Goal: Information Seeking & Learning: Learn about a topic

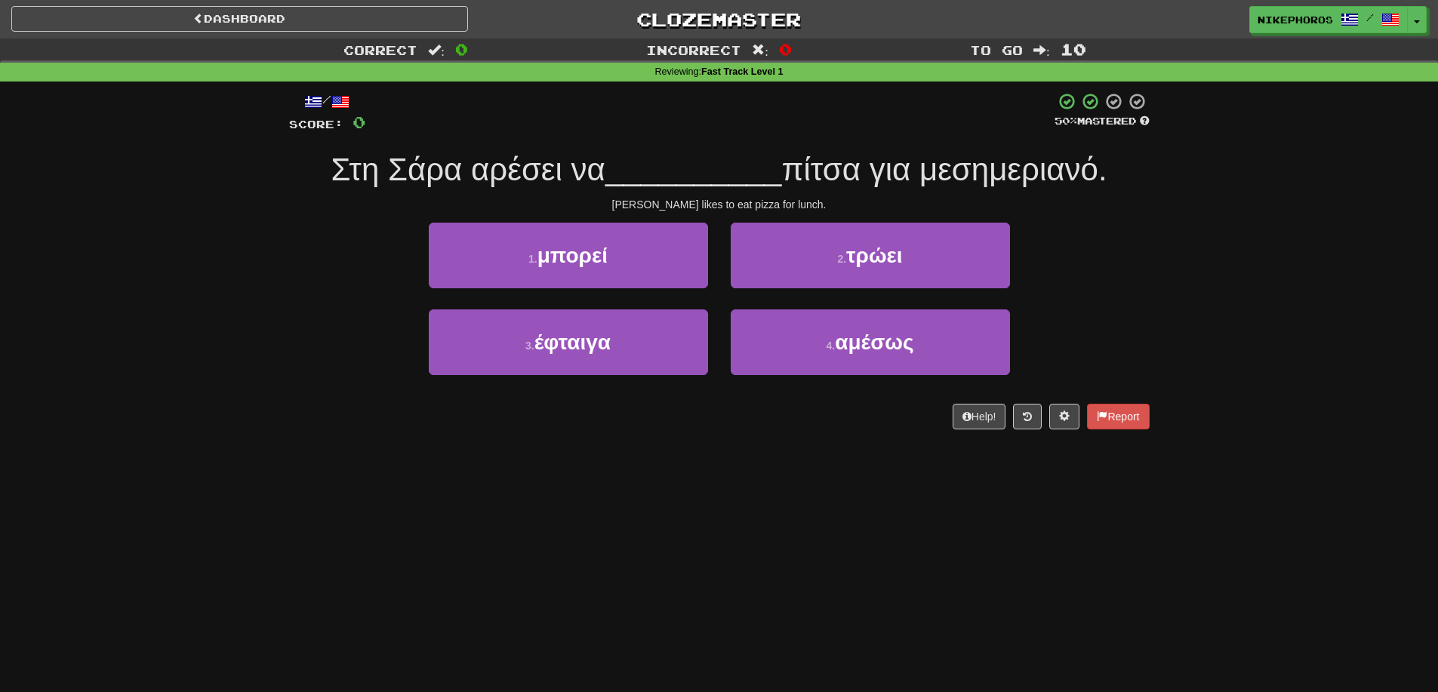
click at [720, 477] on div "Dashboard Clozemaster Nikephoros / Toggle Dropdown Dashboard Leaderboard Activi…" at bounding box center [719, 346] width 1438 height 692
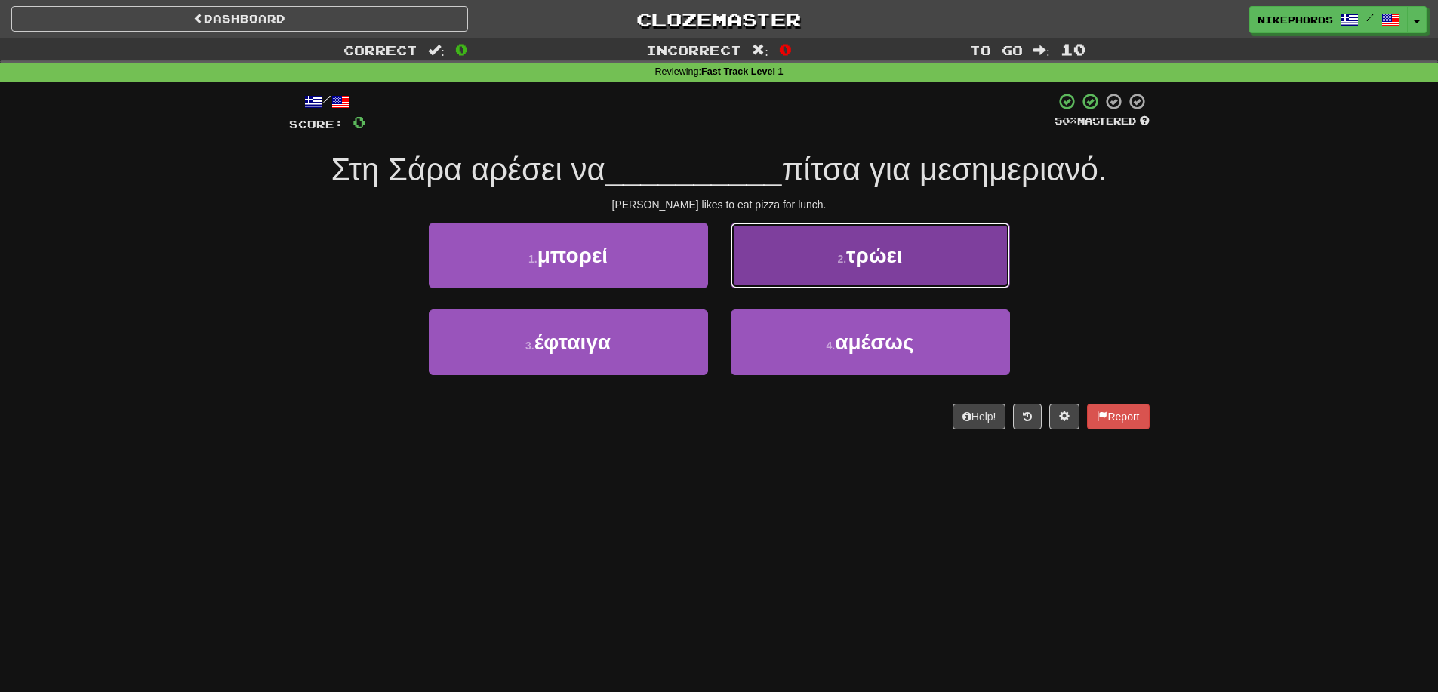
click at [943, 248] on button "2 . τρώει" at bounding box center [870, 256] width 279 height 66
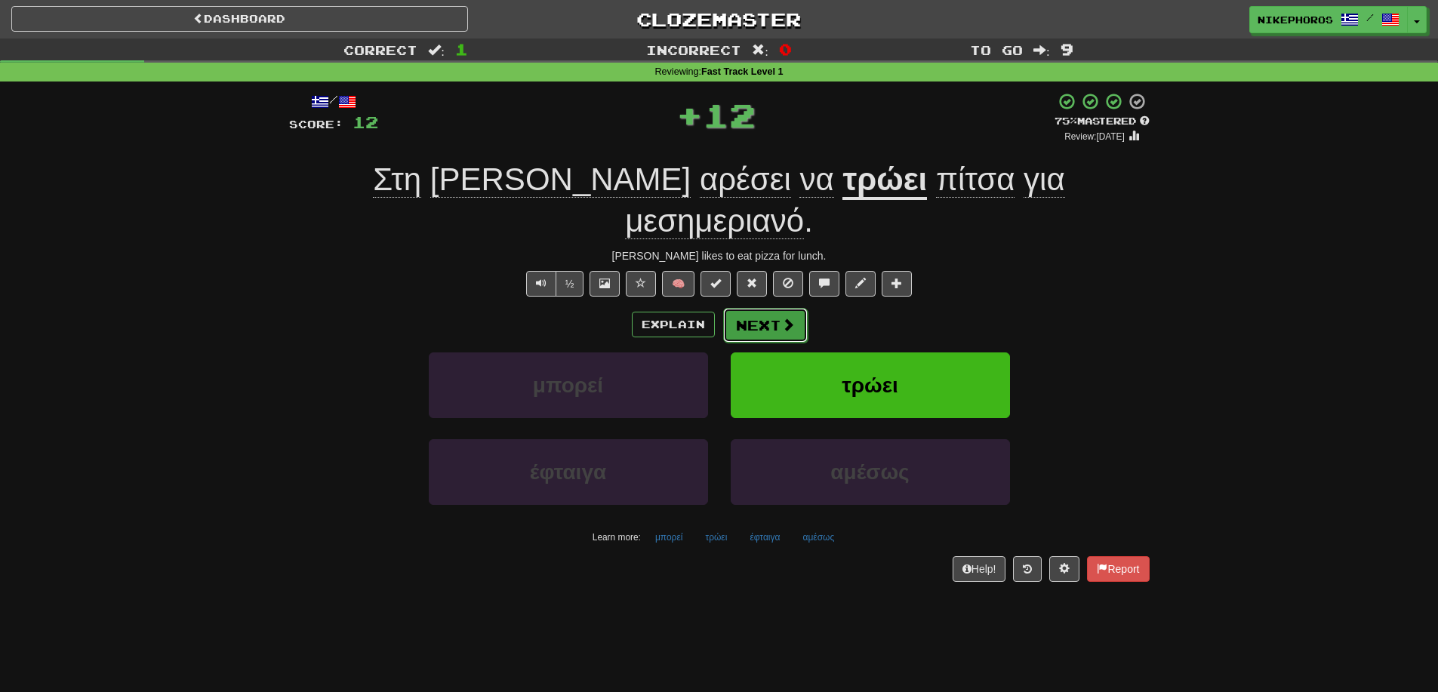
click at [738, 308] on button "Next" at bounding box center [765, 325] width 85 height 35
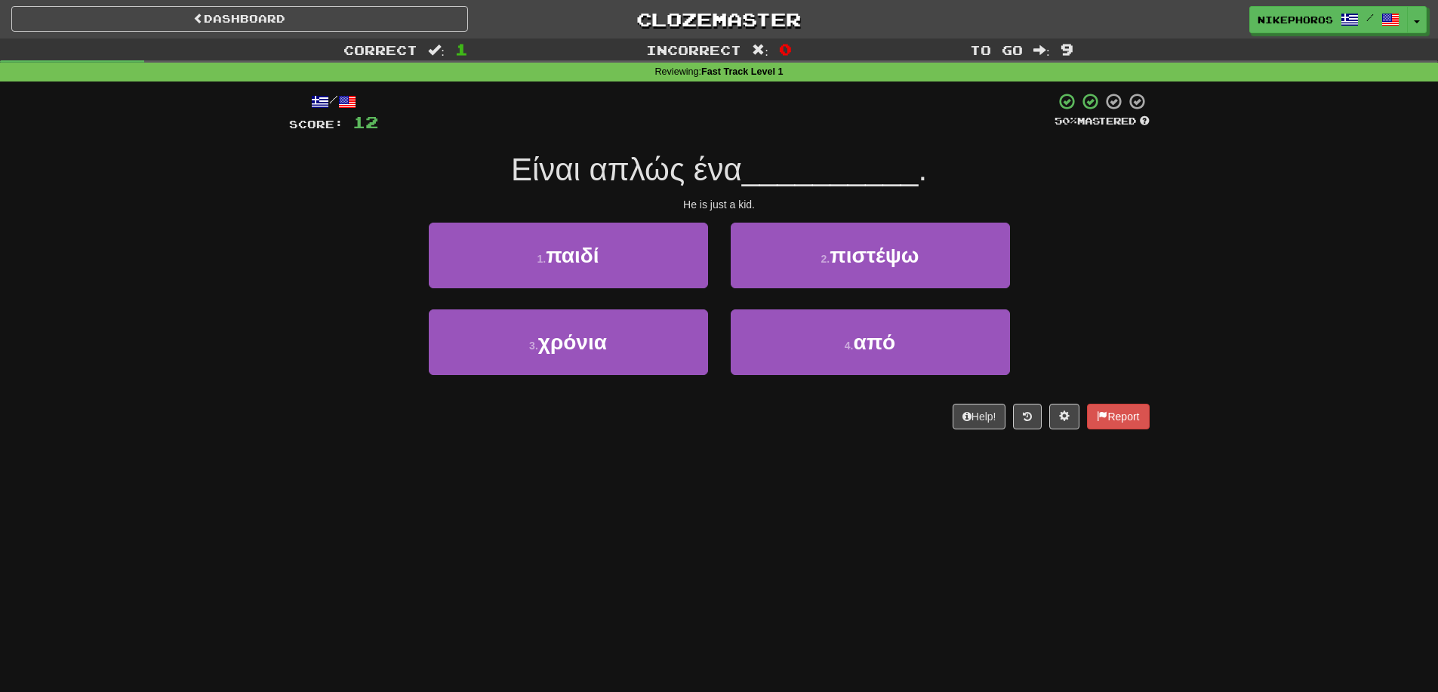
click at [851, 159] on span "__________" at bounding box center [830, 169] width 177 height 35
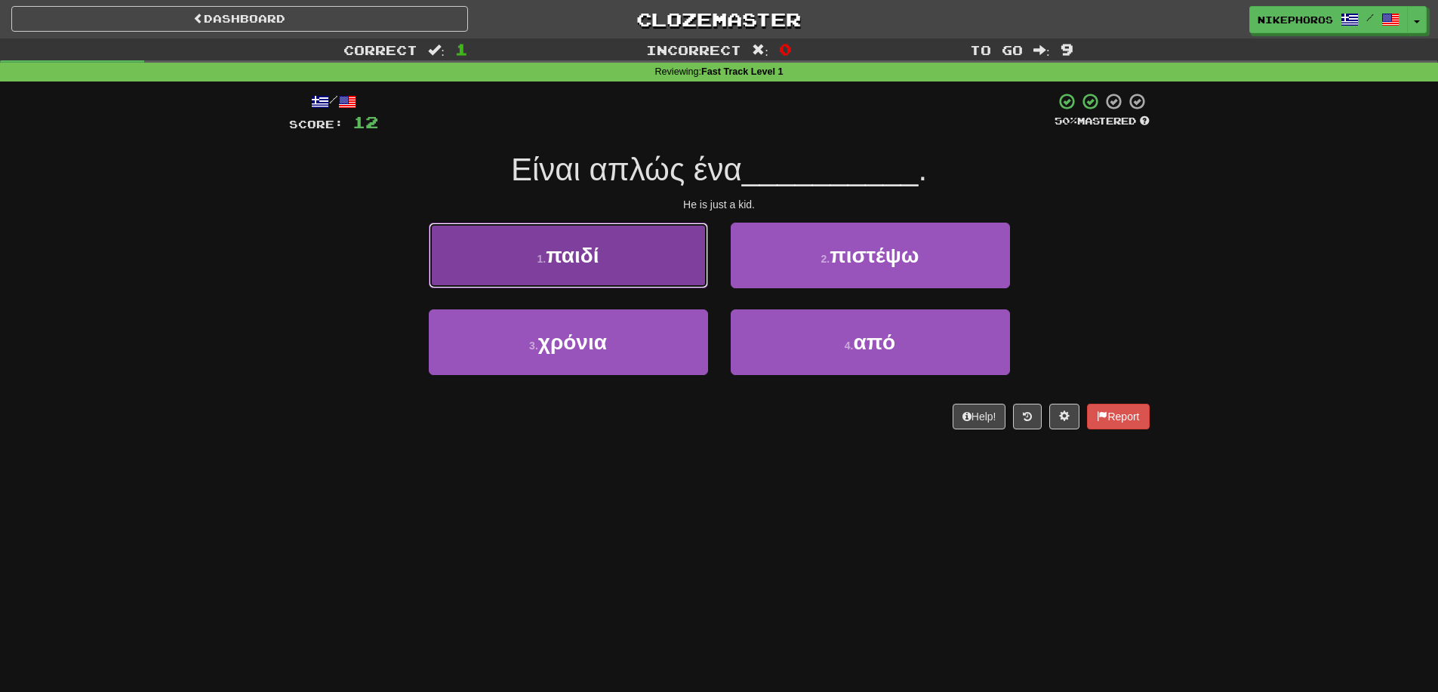
click at [599, 258] on span "παιδί" at bounding box center [572, 255] width 53 height 23
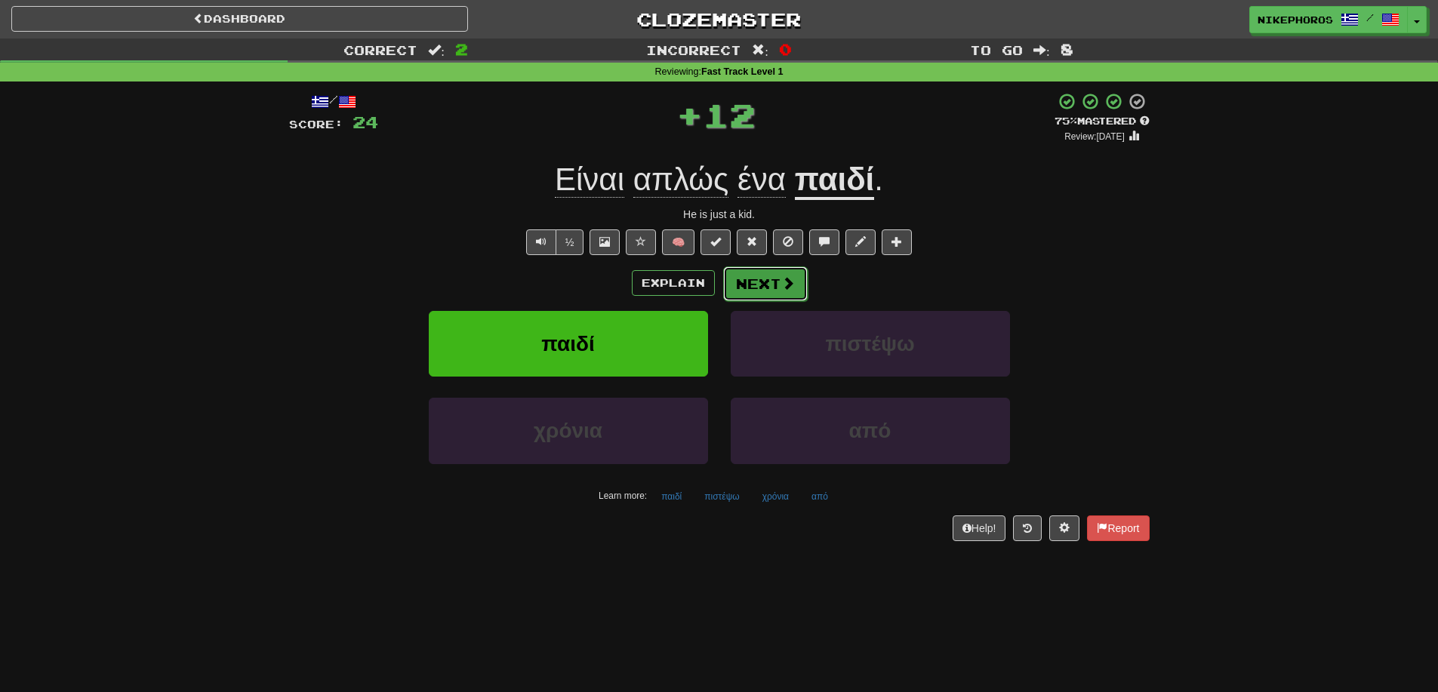
click at [771, 291] on button "Next" at bounding box center [765, 283] width 85 height 35
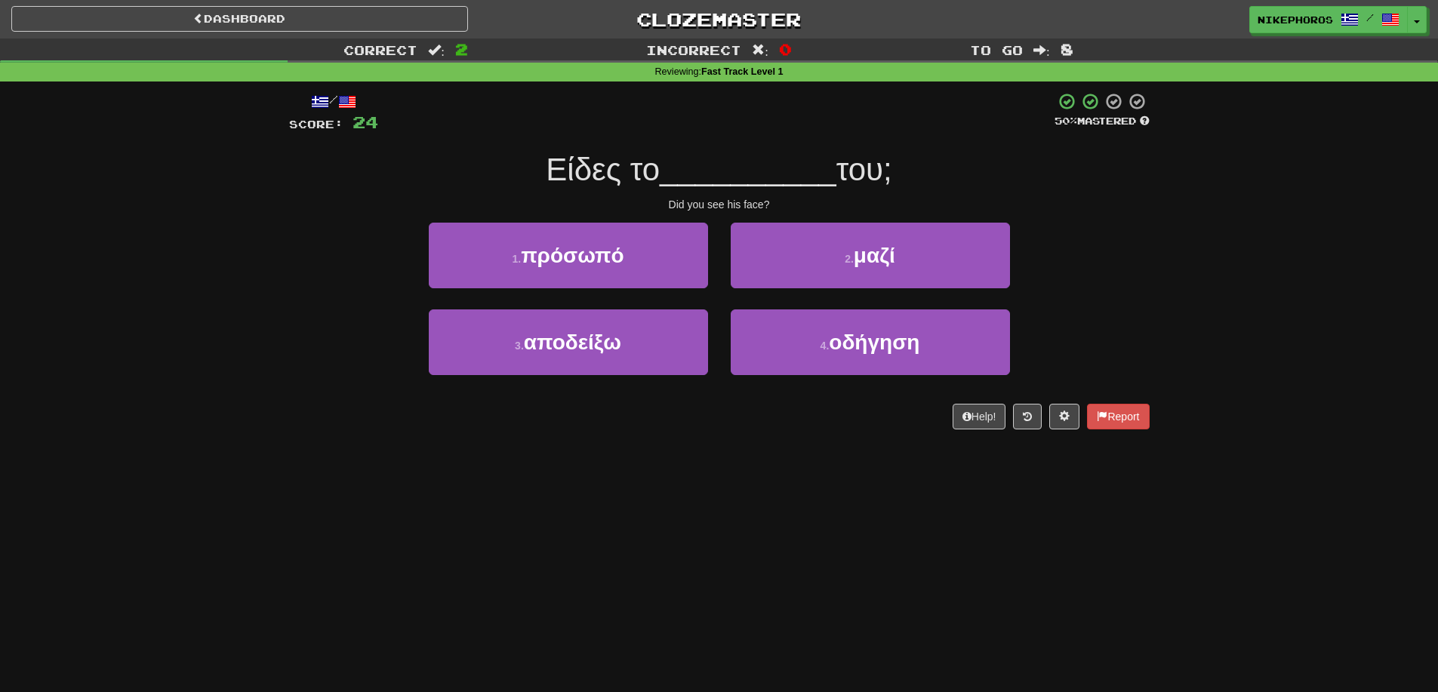
click at [764, 171] on span "__________" at bounding box center [748, 169] width 177 height 35
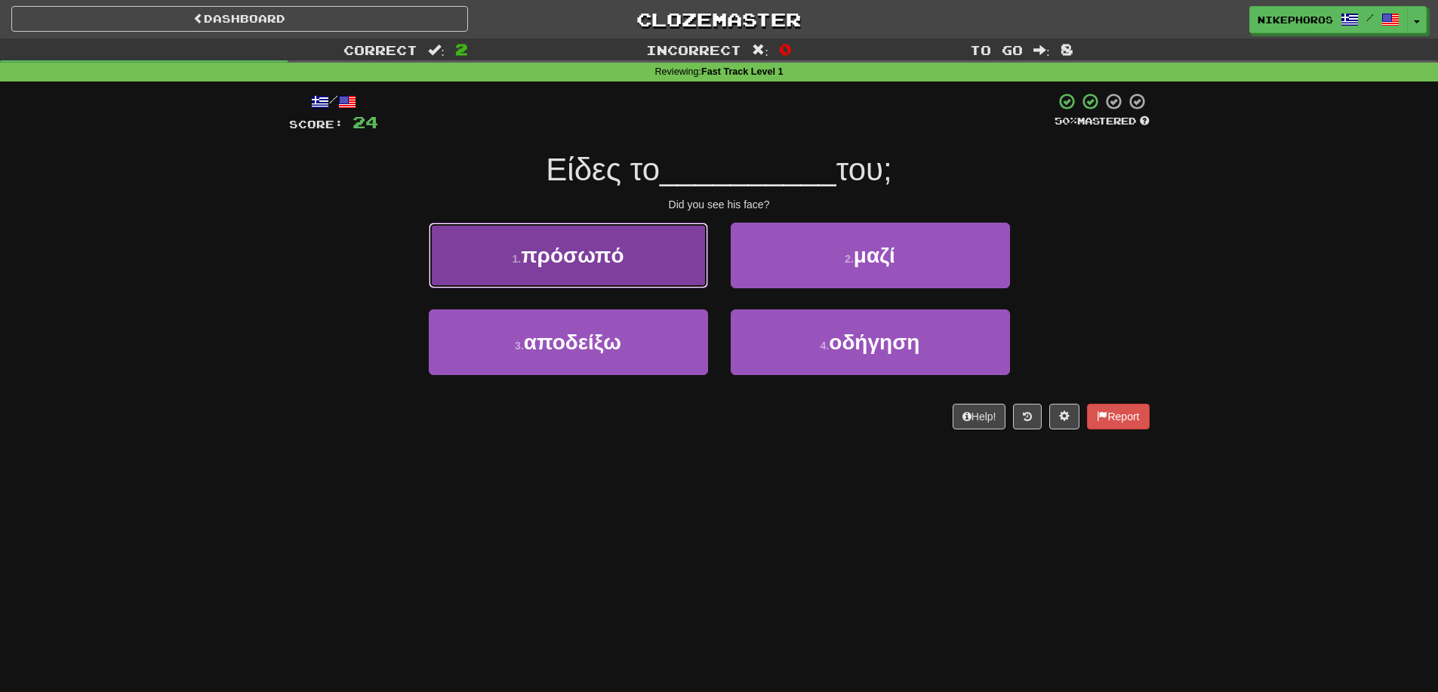
click at [620, 262] on span "πρόσωπό" at bounding box center [572, 255] width 103 height 23
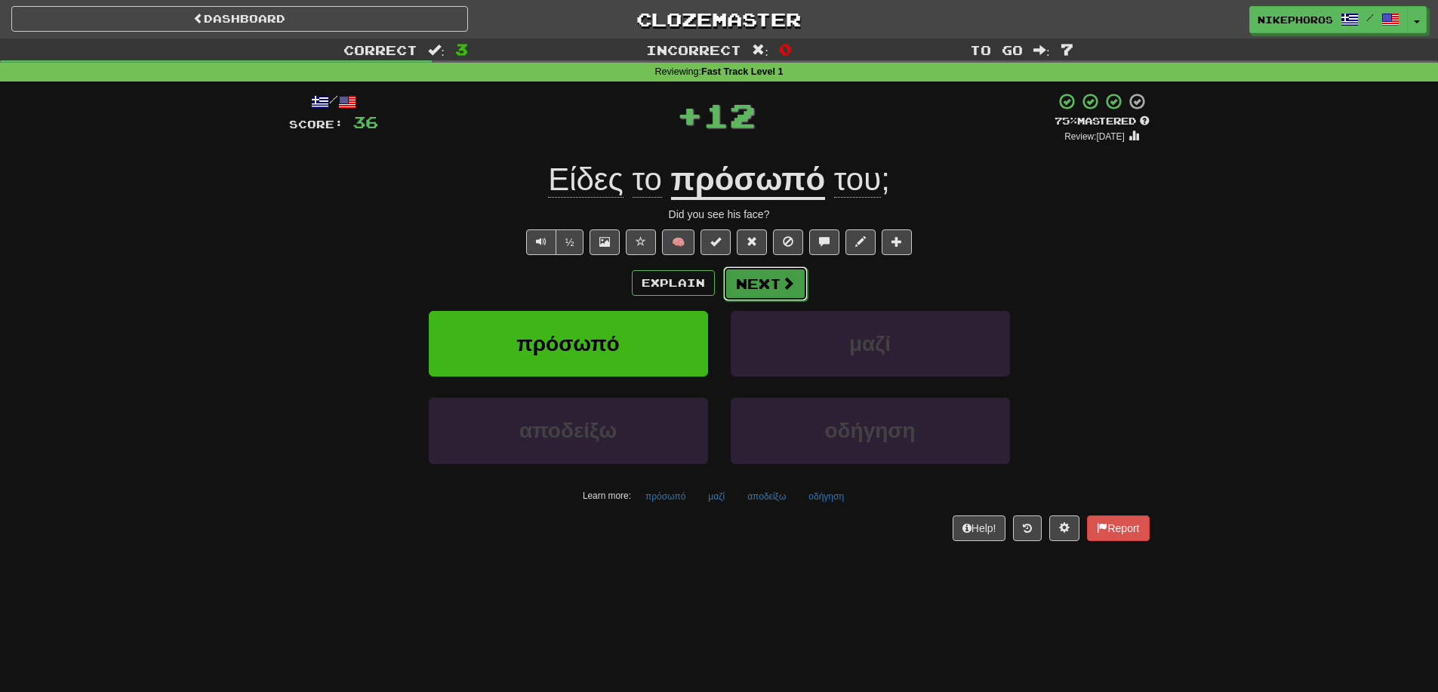
click at [772, 272] on button "Next" at bounding box center [765, 283] width 85 height 35
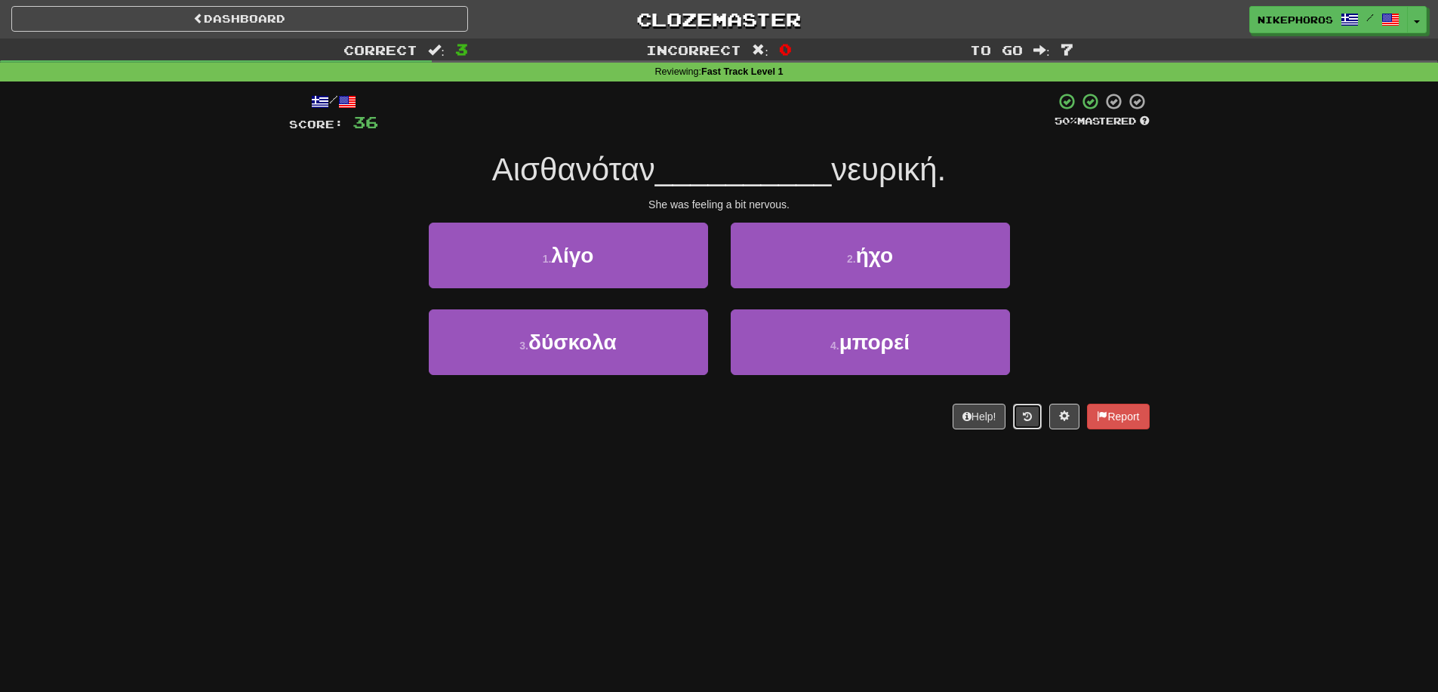
click at [1023, 424] on button at bounding box center [1027, 417] width 29 height 26
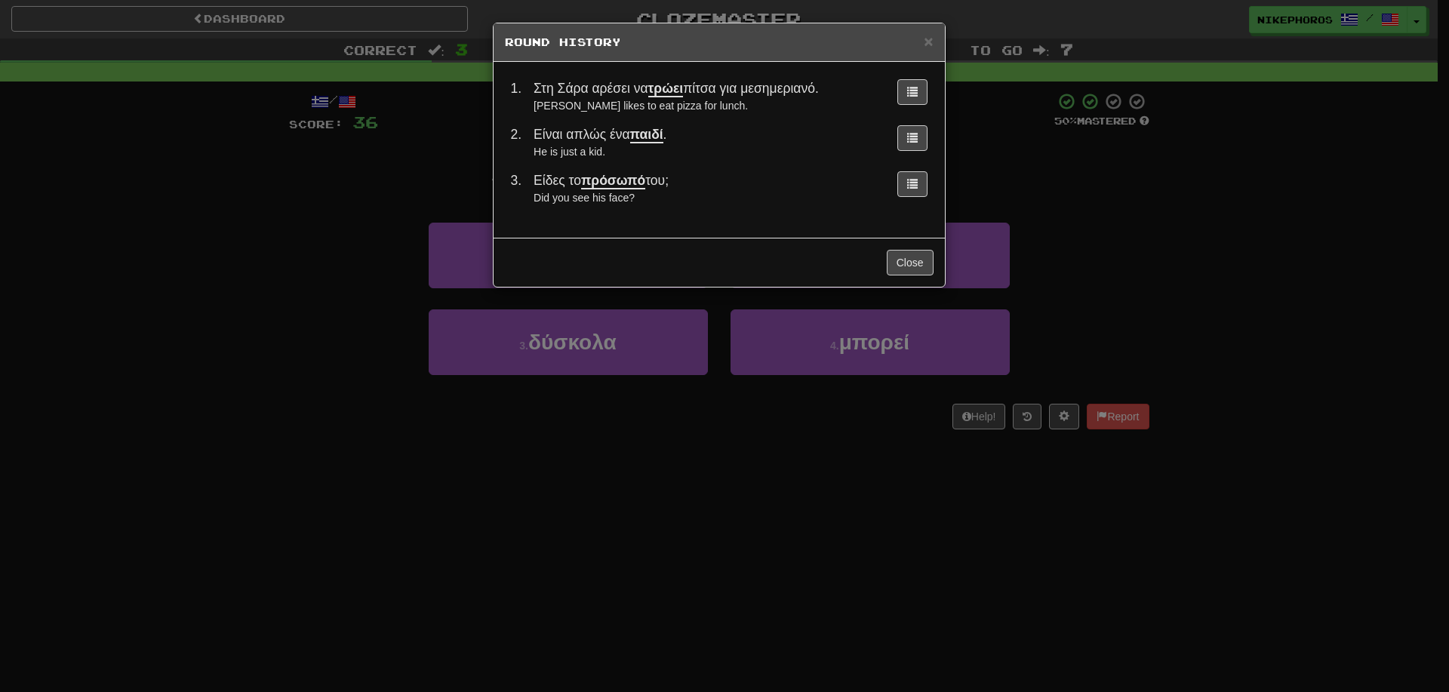
click at [608, 428] on div "× Round History 1 . Στη [GEOGRAPHIC_DATA] αρέσει να τρώει πίτσα για μεσημεριανό…" at bounding box center [724, 346] width 1449 height 692
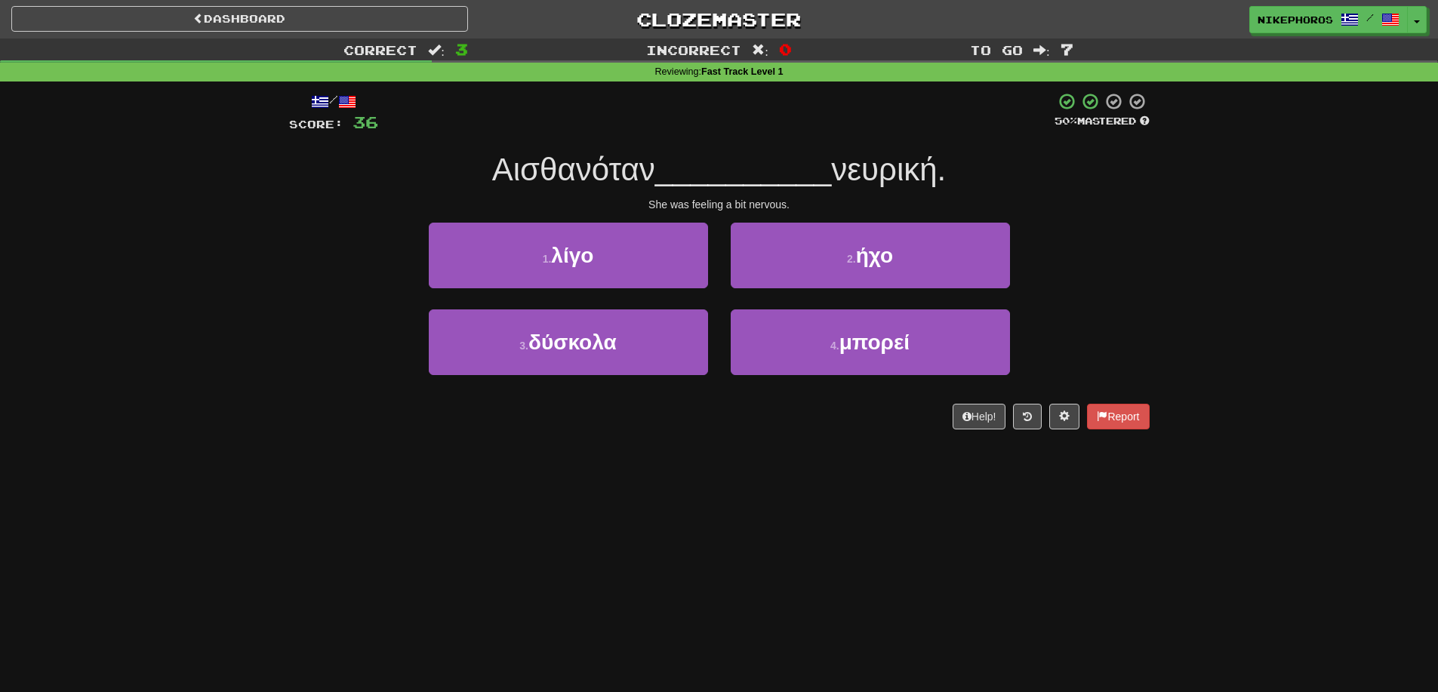
click at [736, 127] on div at bounding box center [716, 113] width 676 height 42
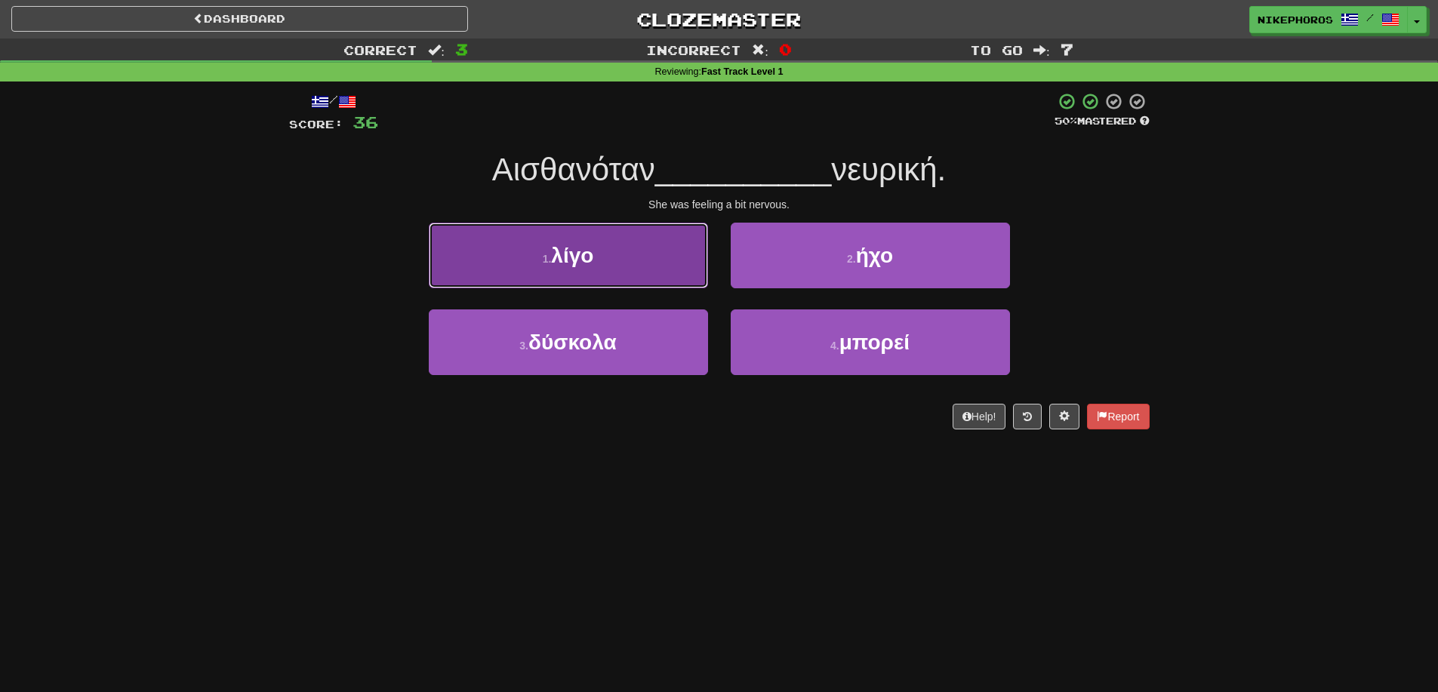
click at [596, 227] on button "1 . λίγο" at bounding box center [568, 256] width 279 height 66
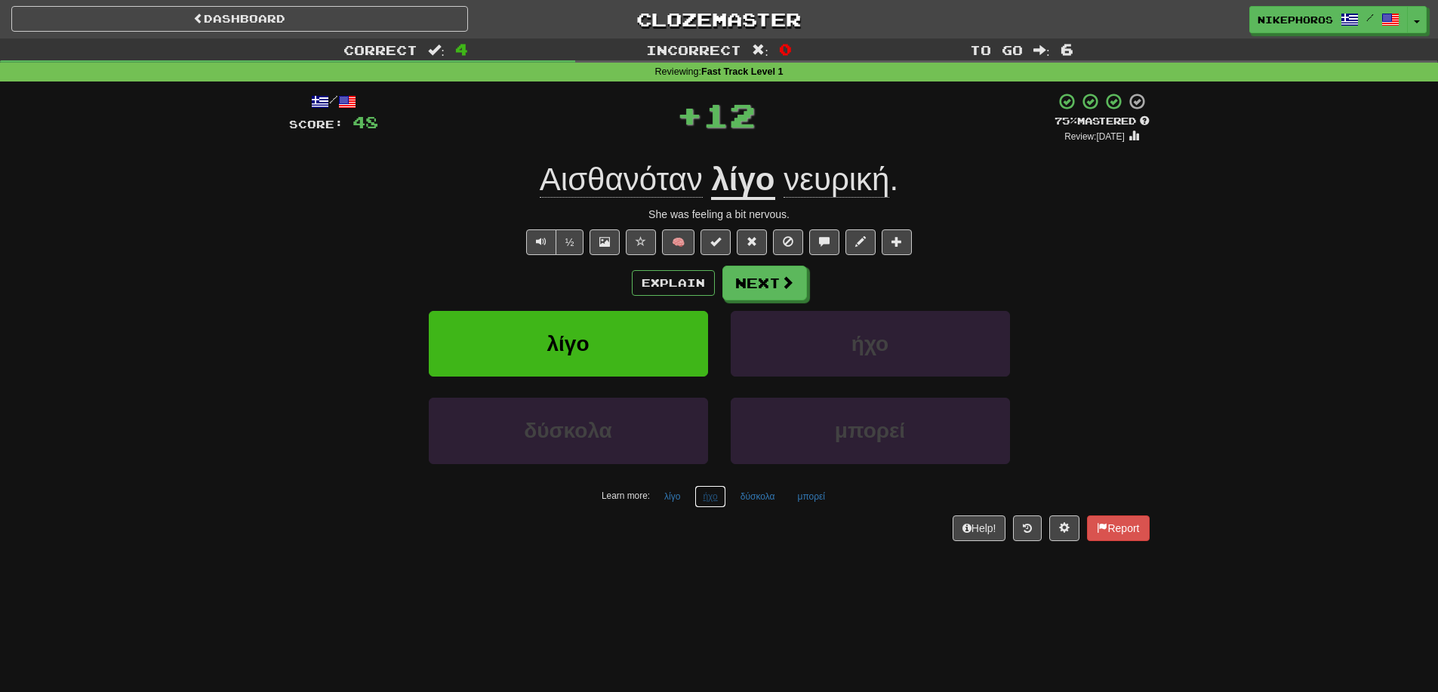
click at [708, 495] on button "ήχο" at bounding box center [709, 496] width 31 height 23
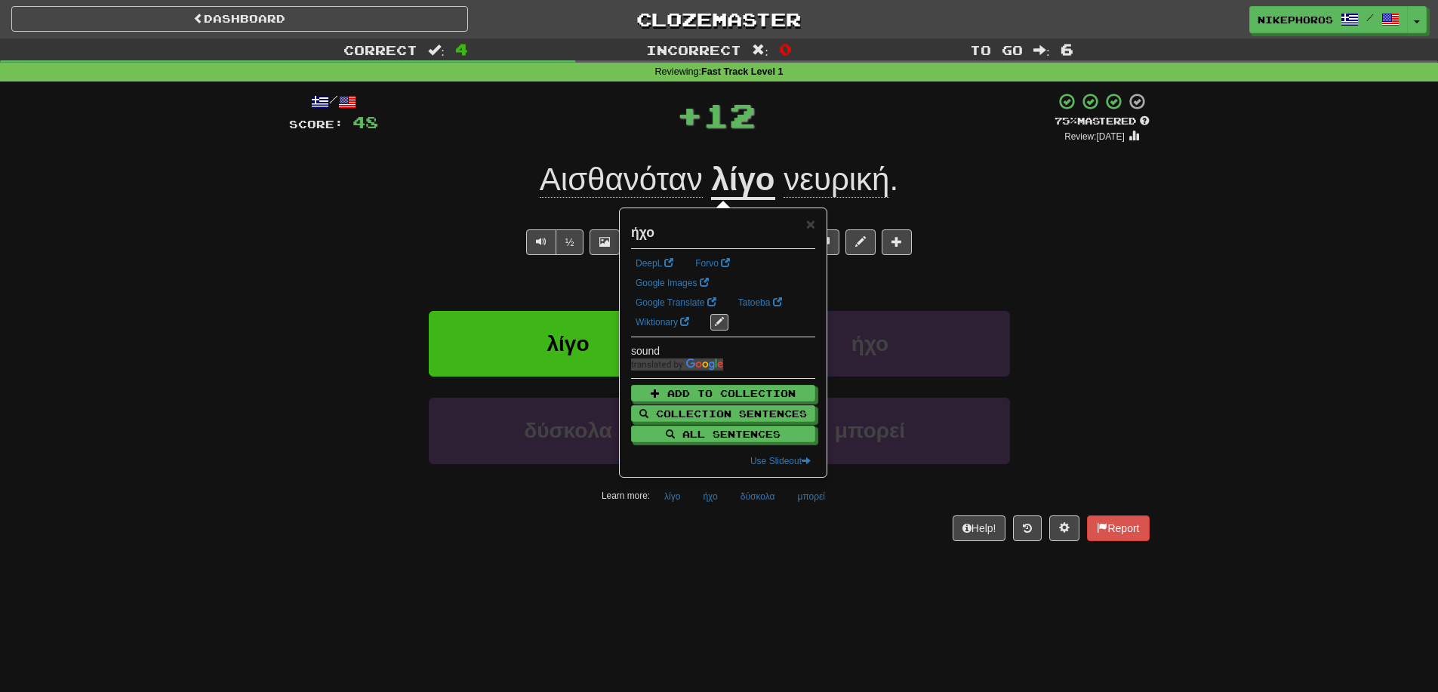
click at [737, 586] on div "Dashboard Clozemaster Nikephoros / Toggle Dropdown Dashboard Leaderboard Activi…" at bounding box center [719, 346] width 1438 height 692
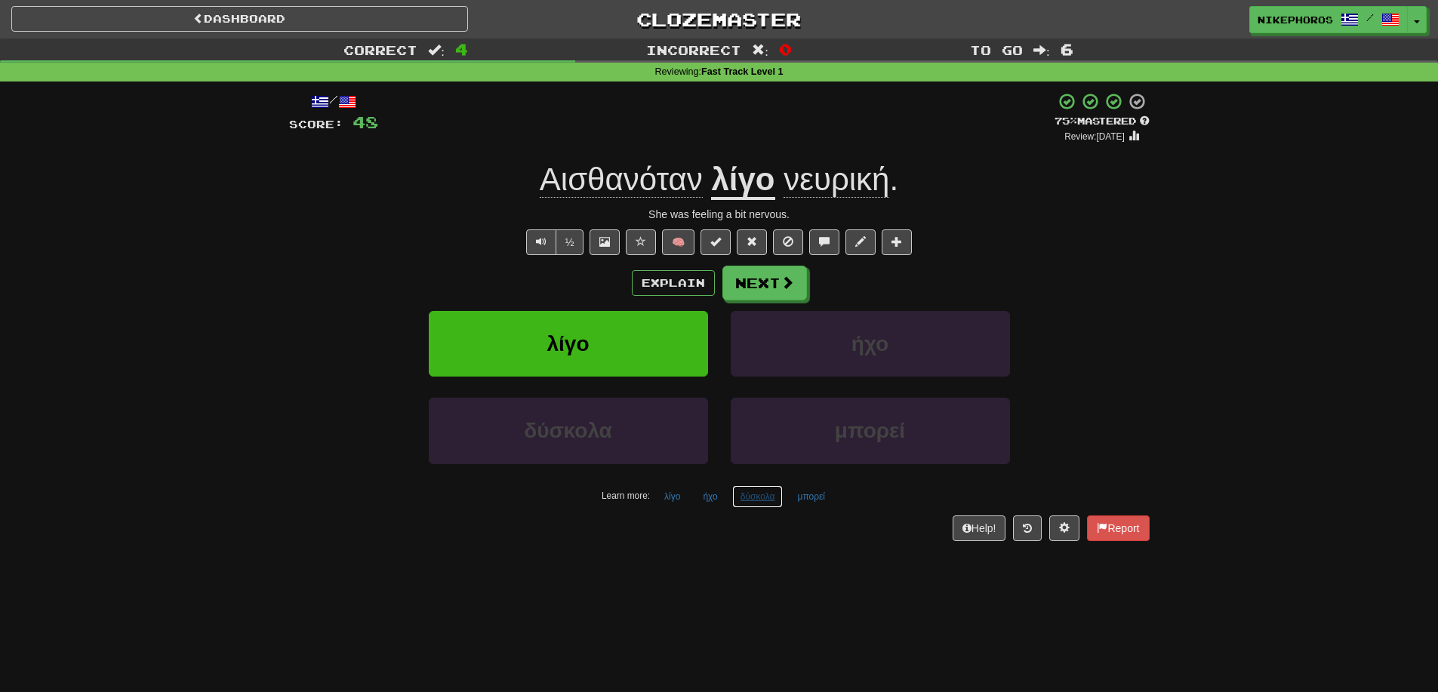
click at [741, 498] on button "δύσκολα" at bounding box center [757, 496] width 51 height 23
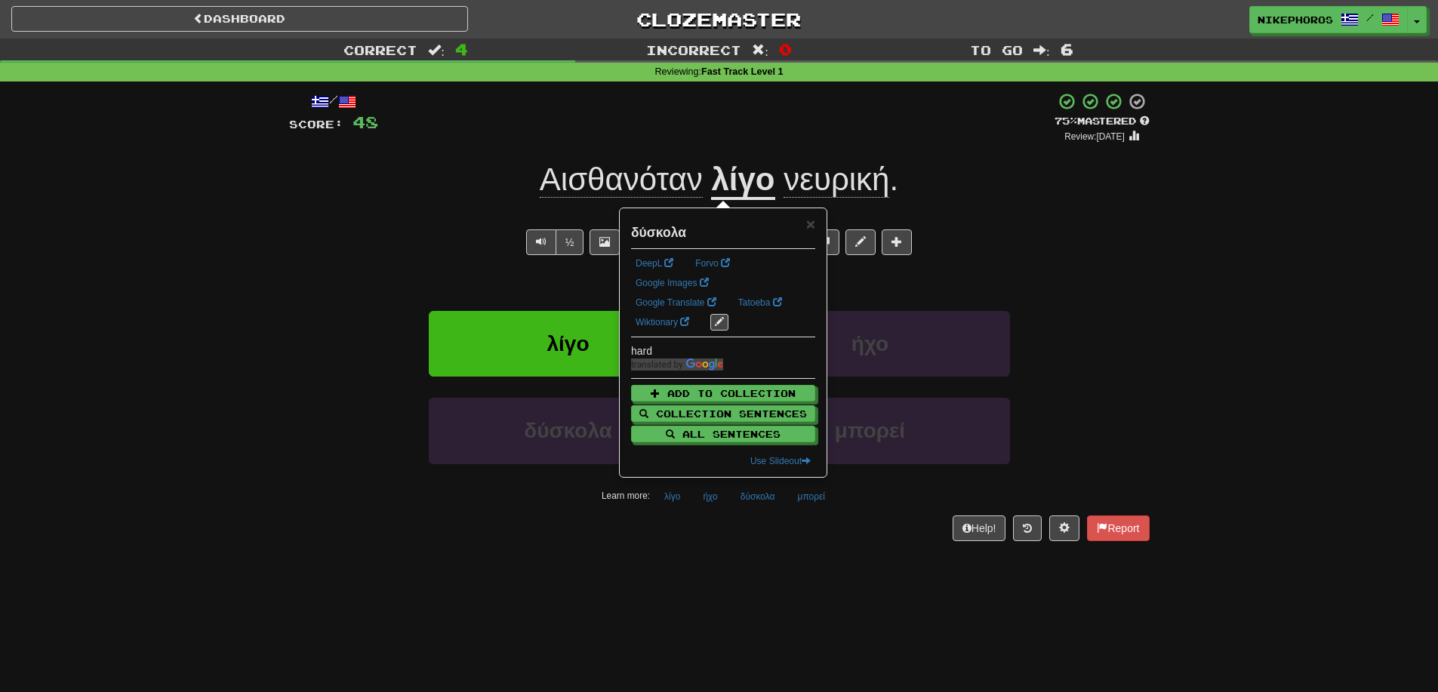
click at [789, 572] on div "Dashboard Clozemaster Nikephoros / Toggle Dropdown Dashboard Leaderboard Activi…" at bounding box center [719, 346] width 1438 height 692
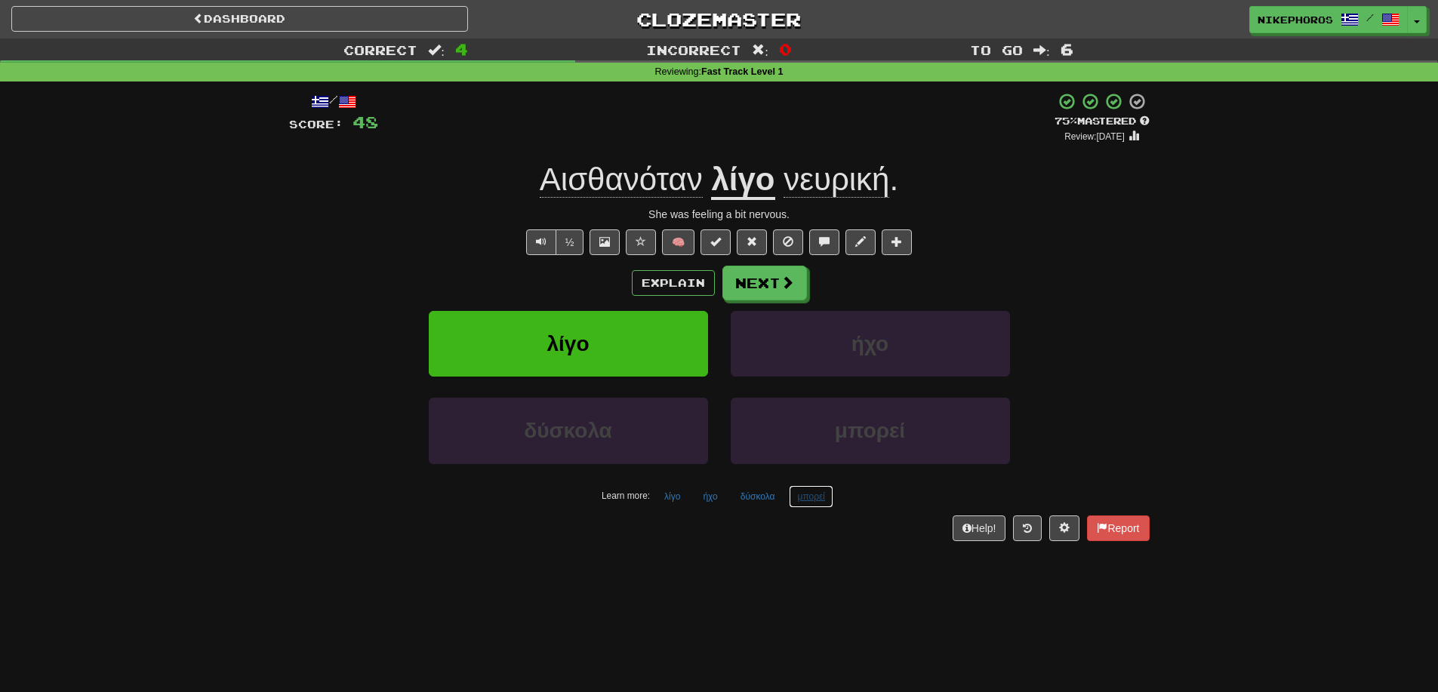
click at [811, 497] on button "μπορεί" at bounding box center [811, 496] width 45 height 23
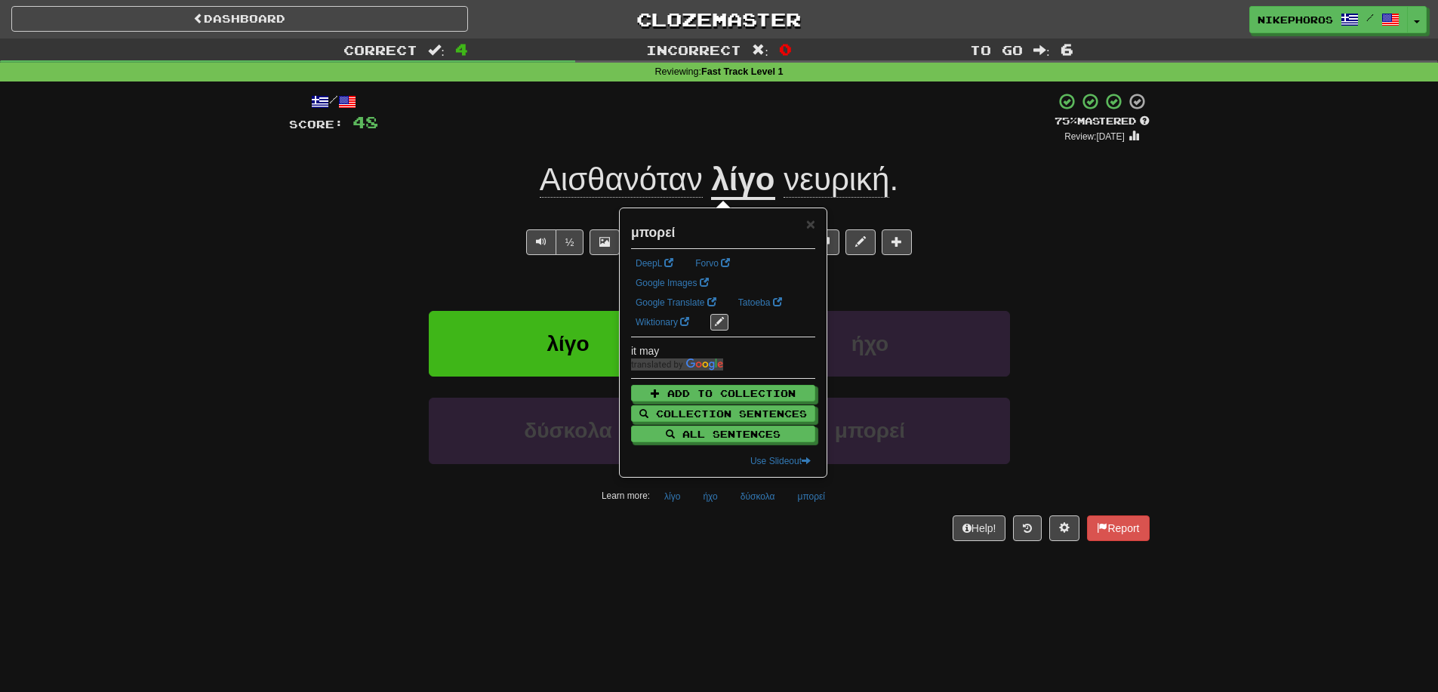
click at [881, 564] on div "Dashboard Clozemaster Nikephoros / Toggle Dropdown Dashboard Leaderboard Activi…" at bounding box center [719, 346] width 1438 height 692
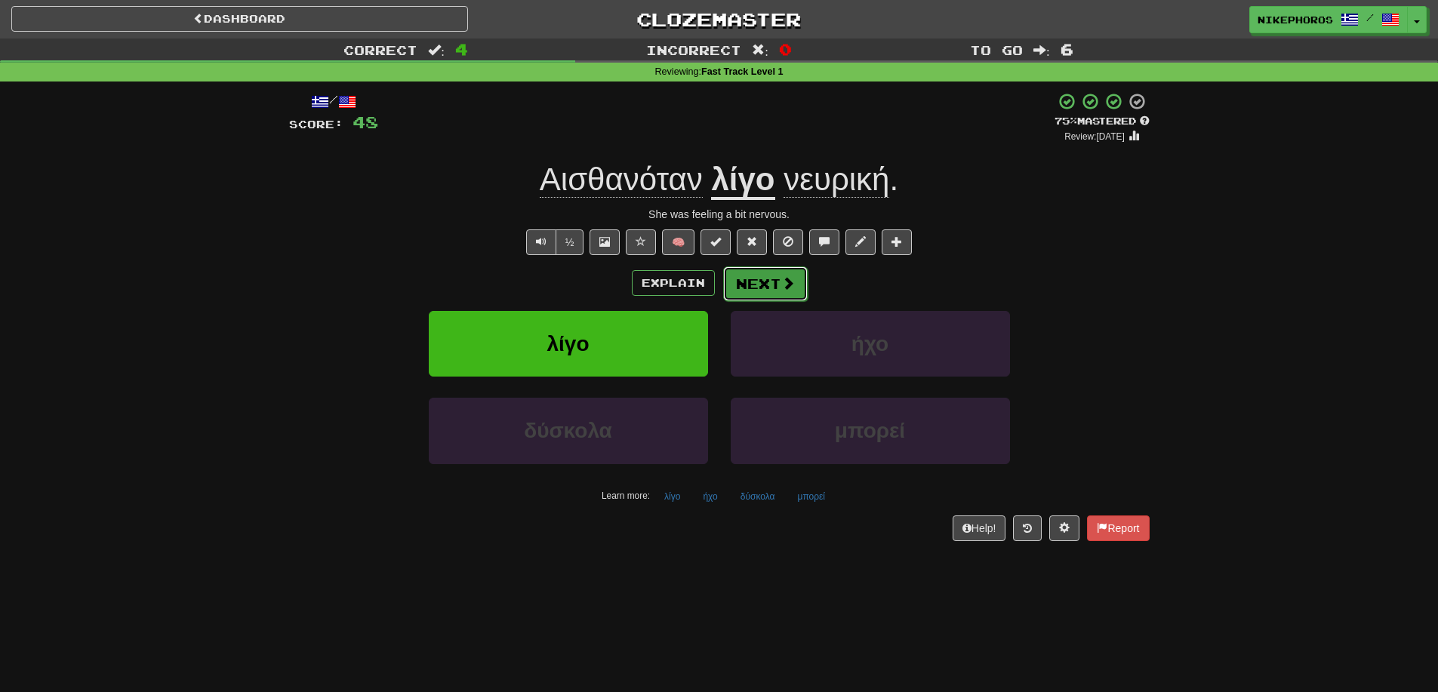
click at [797, 284] on button "Next" at bounding box center [765, 283] width 85 height 35
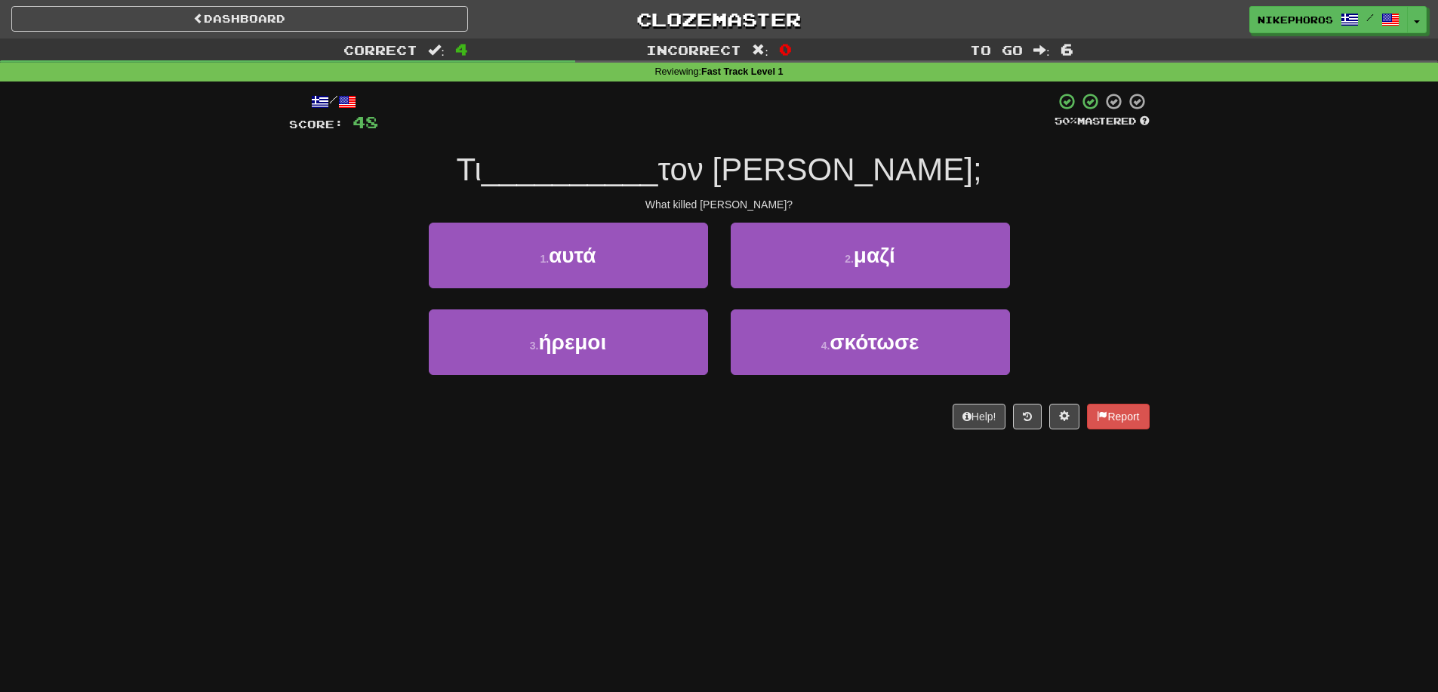
click at [765, 147] on div "/ Score: 48 50 % Mastered Τι __________ τον [PERSON_NAME]; What killed [PERSON_…" at bounding box center [719, 260] width 860 height 337
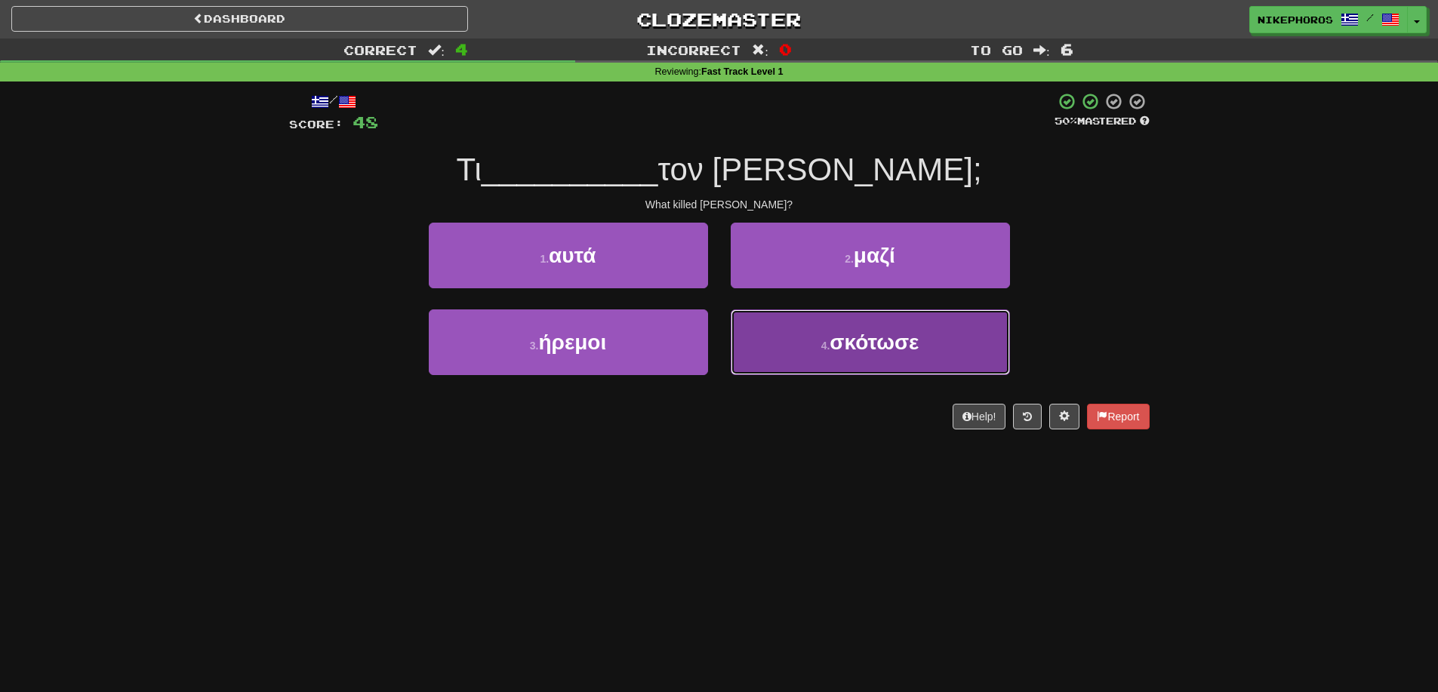
click at [879, 358] on button "4 . σκότωσε" at bounding box center [870, 342] width 279 height 66
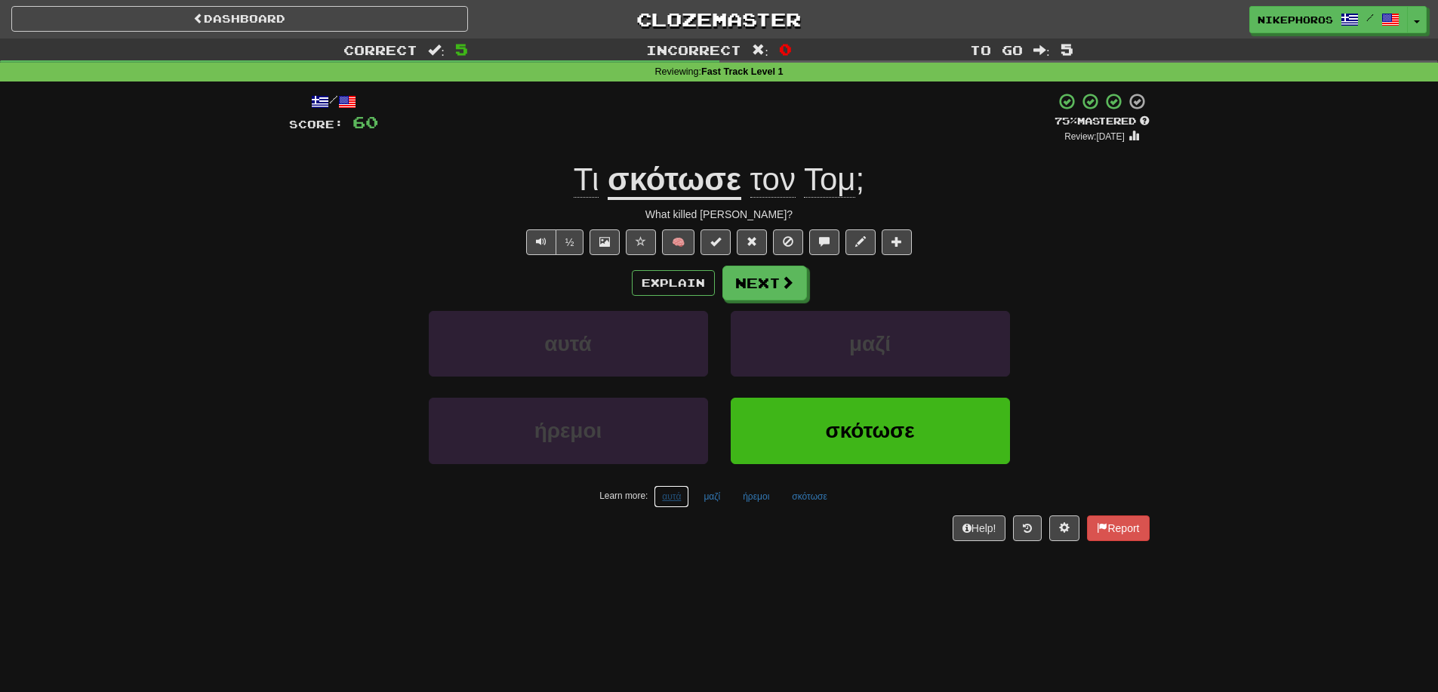
click at [663, 498] on button "αυτά" at bounding box center [671, 496] width 35 height 23
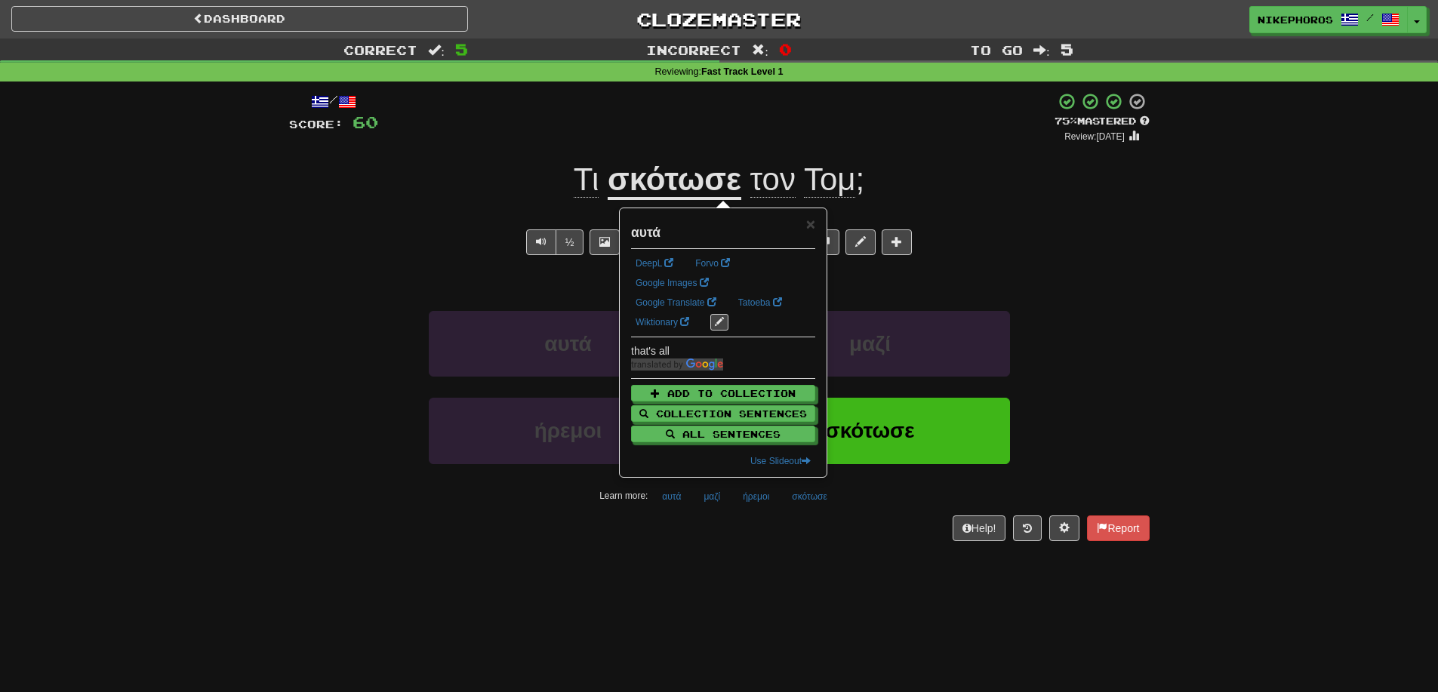
click at [722, 568] on div "Dashboard Clozemaster Nikephoros / Toggle Dropdown Dashboard Leaderboard Activi…" at bounding box center [719, 346] width 1438 height 692
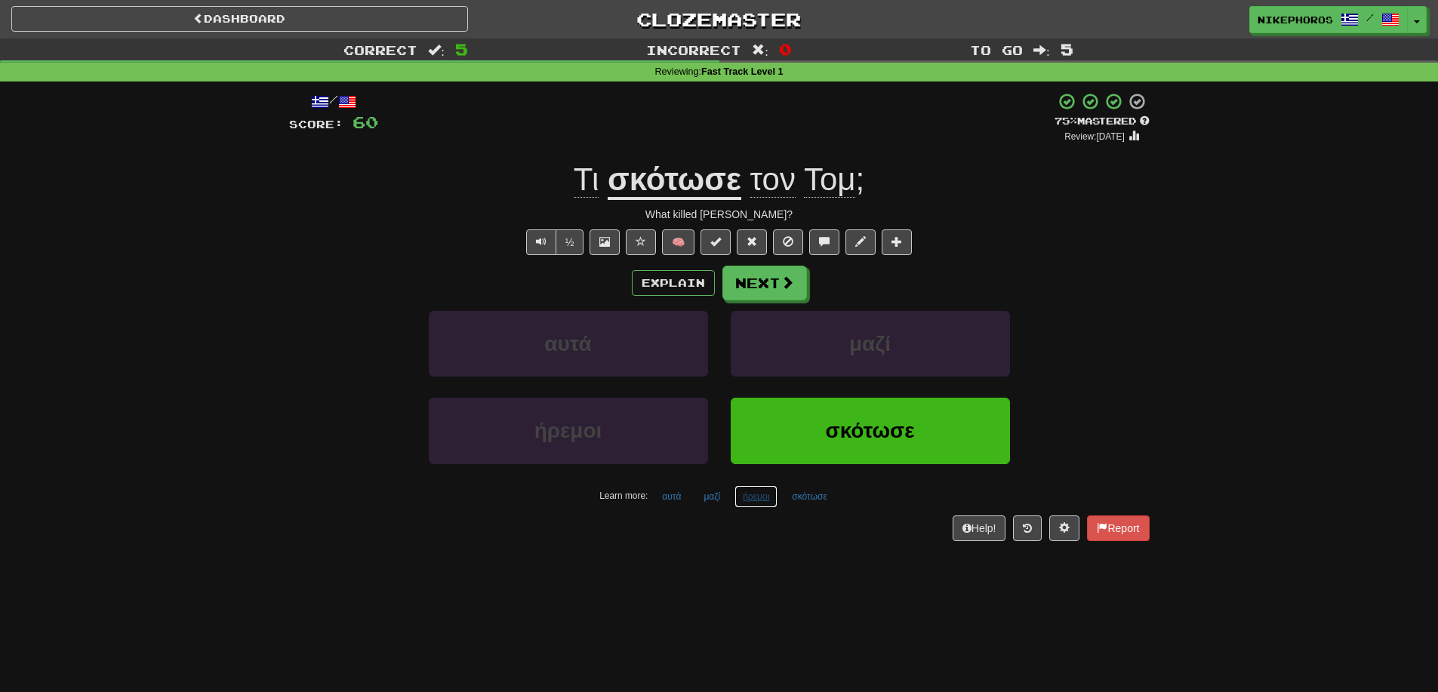
drag, startPoint x: 753, startPoint y: 497, endPoint x: 782, endPoint y: 537, distance: 49.2
click at [754, 497] on button "ήρεμοι" at bounding box center [755, 496] width 43 height 23
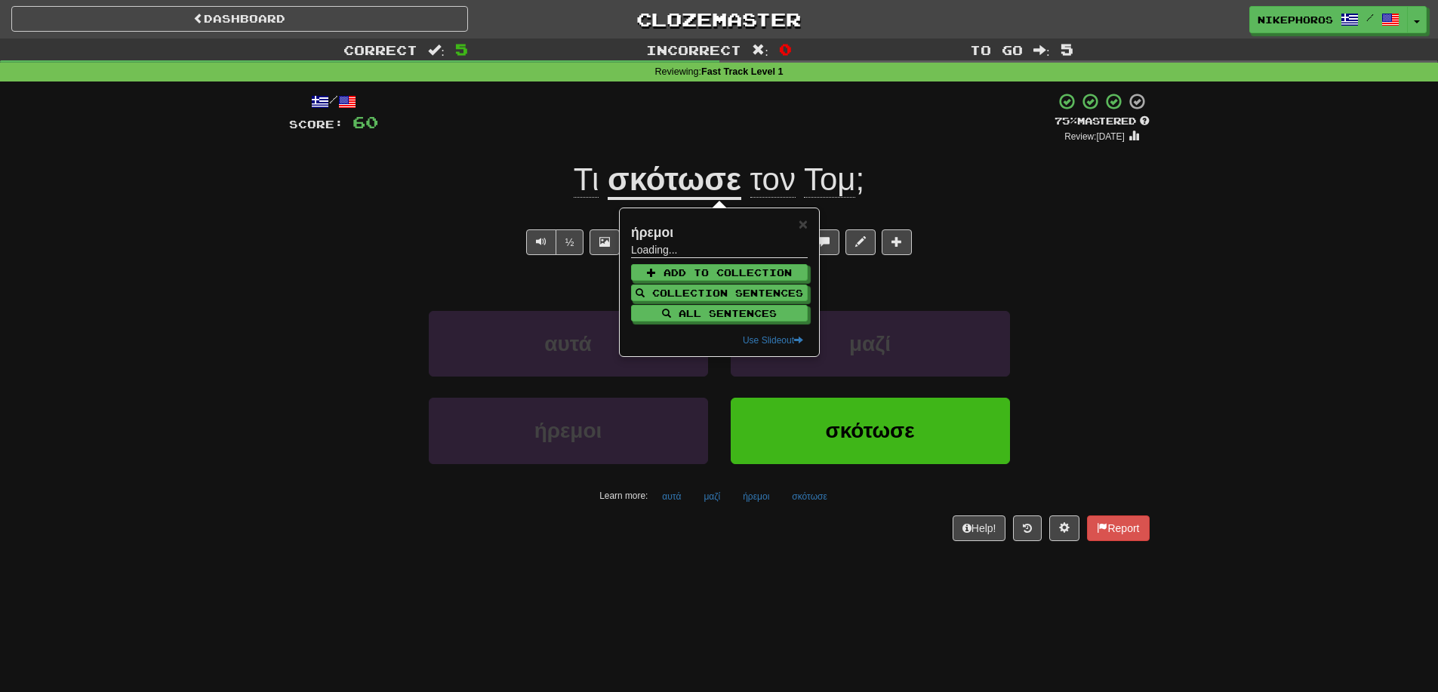
click at [782, 542] on div "/ Score: 60 + 12 75 % Mastered Review: [DATE] Τι σκότωσε τον [PERSON_NAME] ; Wh…" at bounding box center [719, 322] width 860 height 480
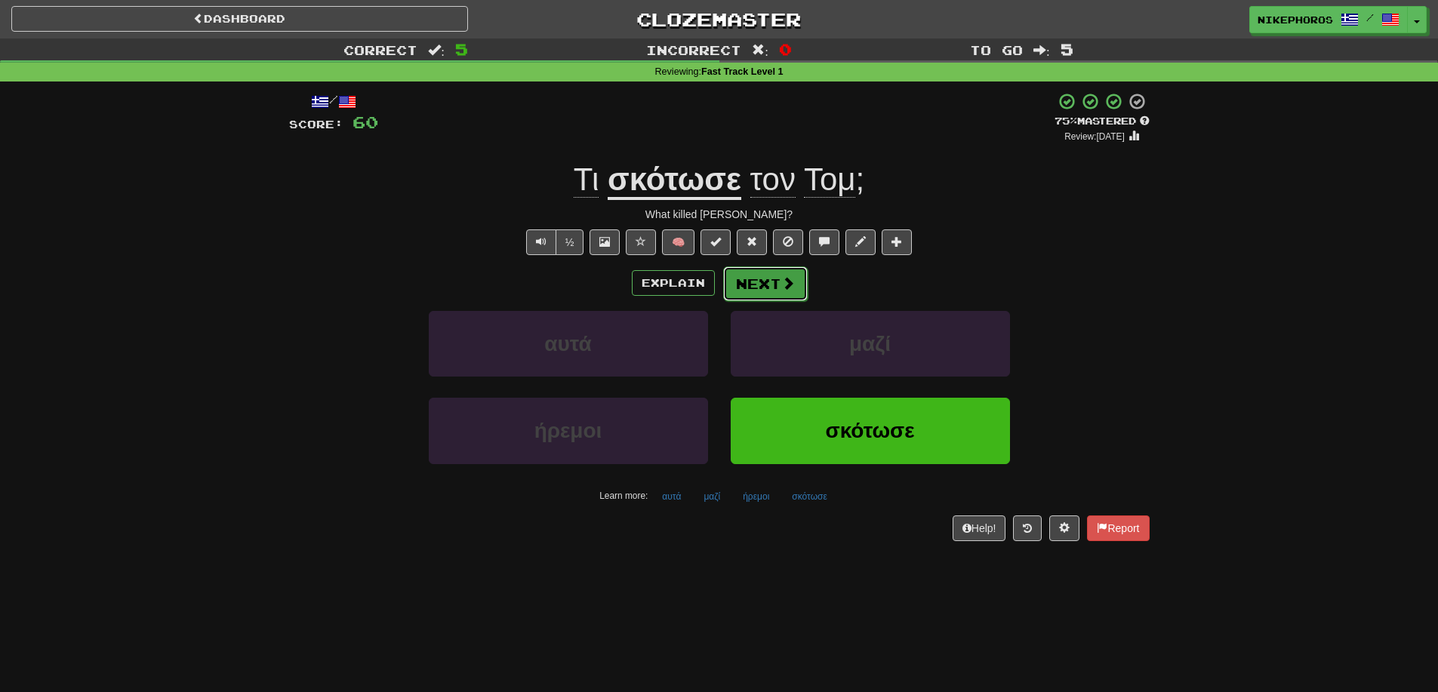
click at [768, 267] on button "Next" at bounding box center [765, 283] width 85 height 35
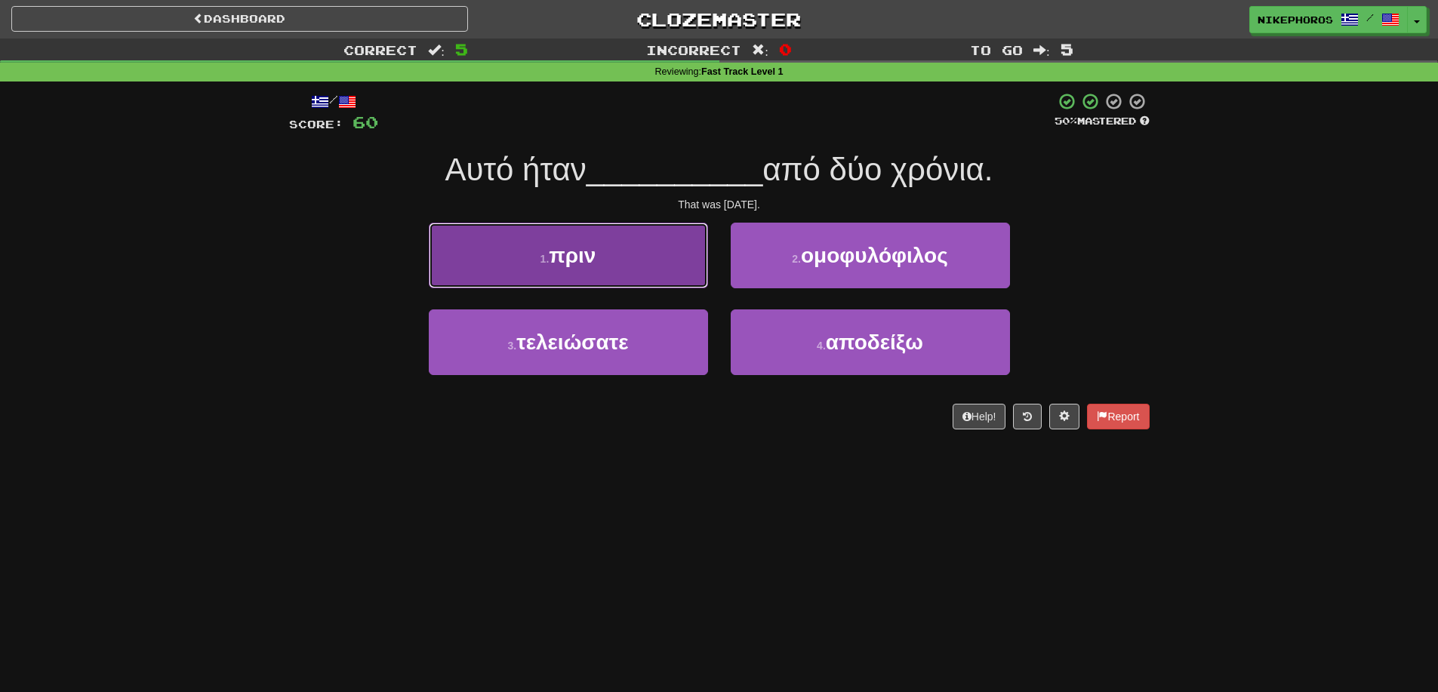
click at [651, 251] on button "1 . πριν" at bounding box center [568, 256] width 279 height 66
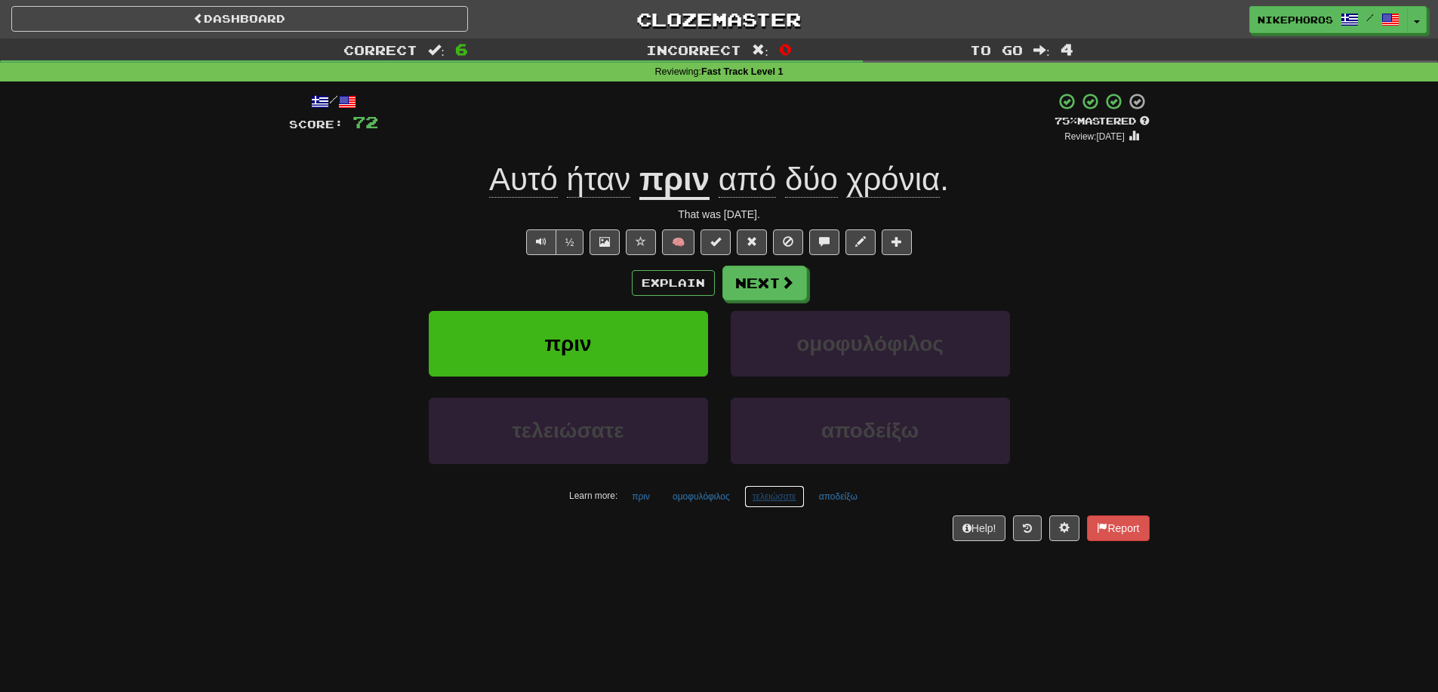
click at [769, 497] on button "τελειώσατε" at bounding box center [774, 496] width 60 height 23
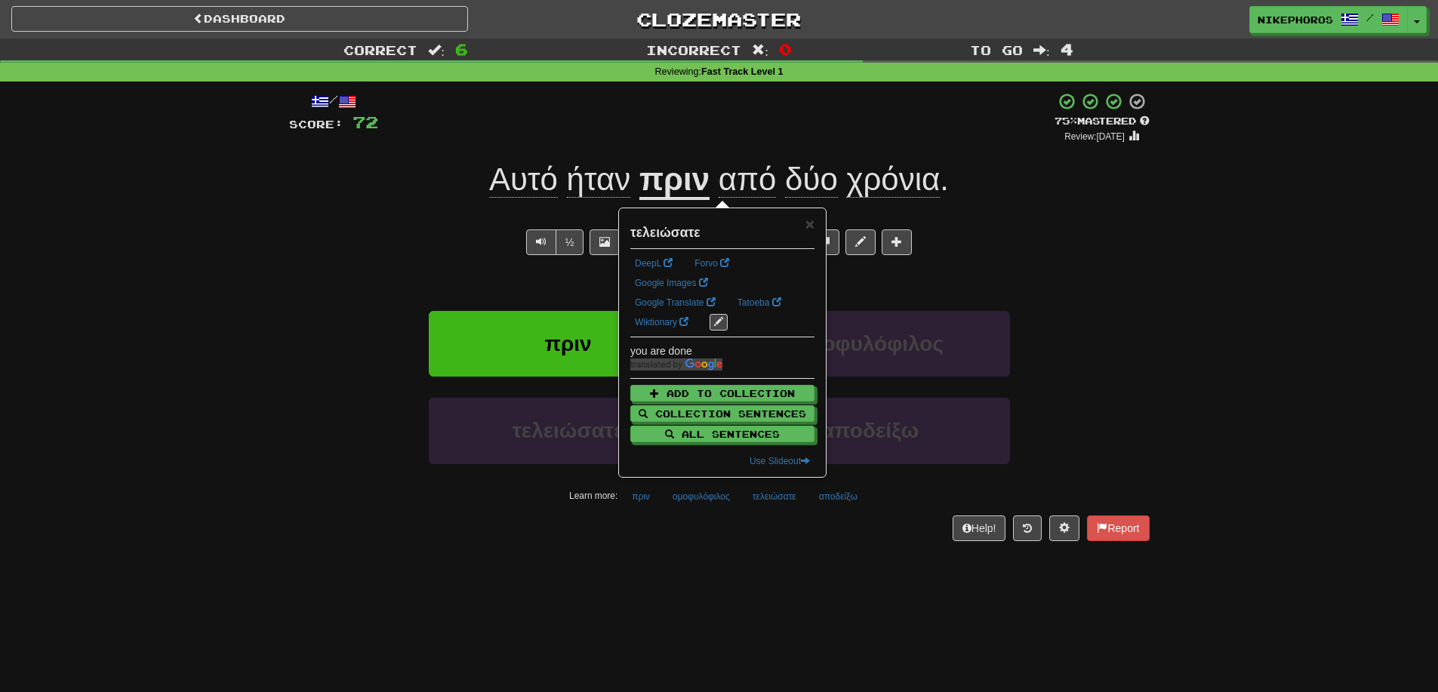
click at [841, 517] on div "Help! Report" at bounding box center [719, 528] width 860 height 26
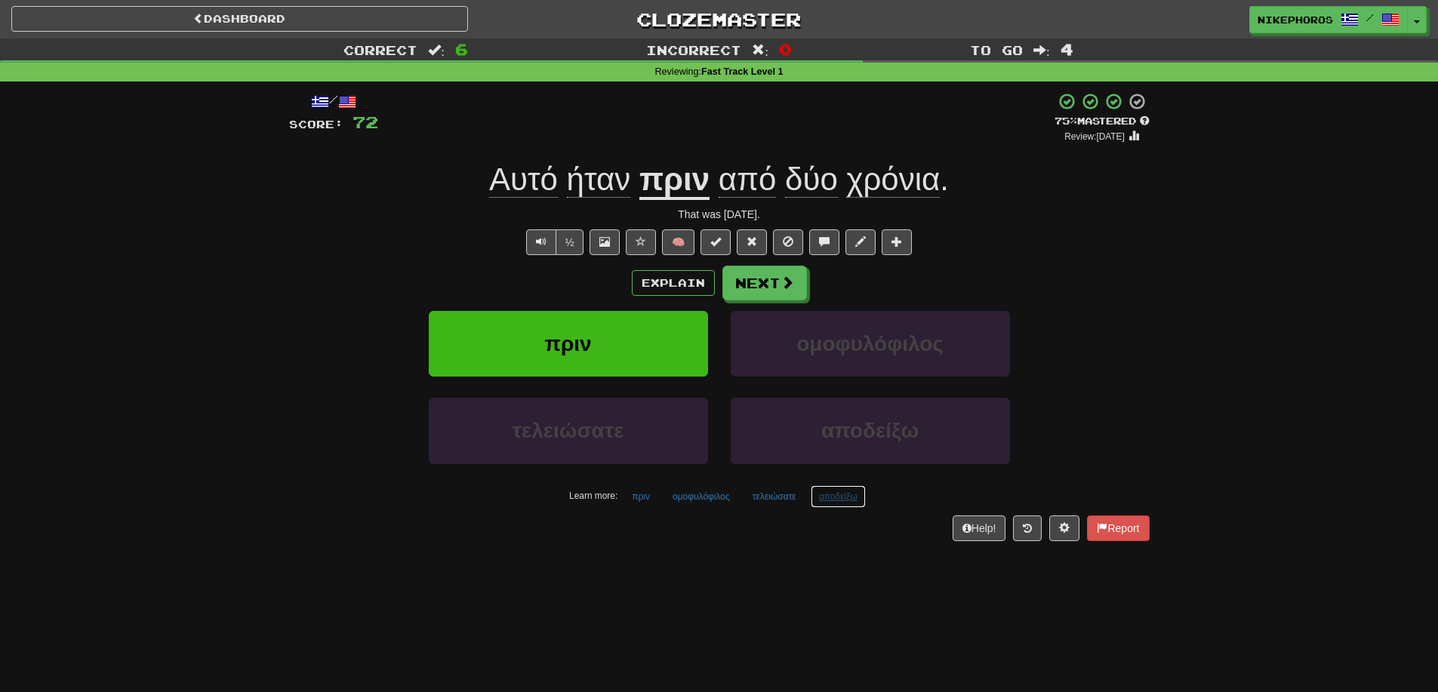
click at [839, 493] on button "αποδείξω" at bounding box center [838, 496] width 55 height 23
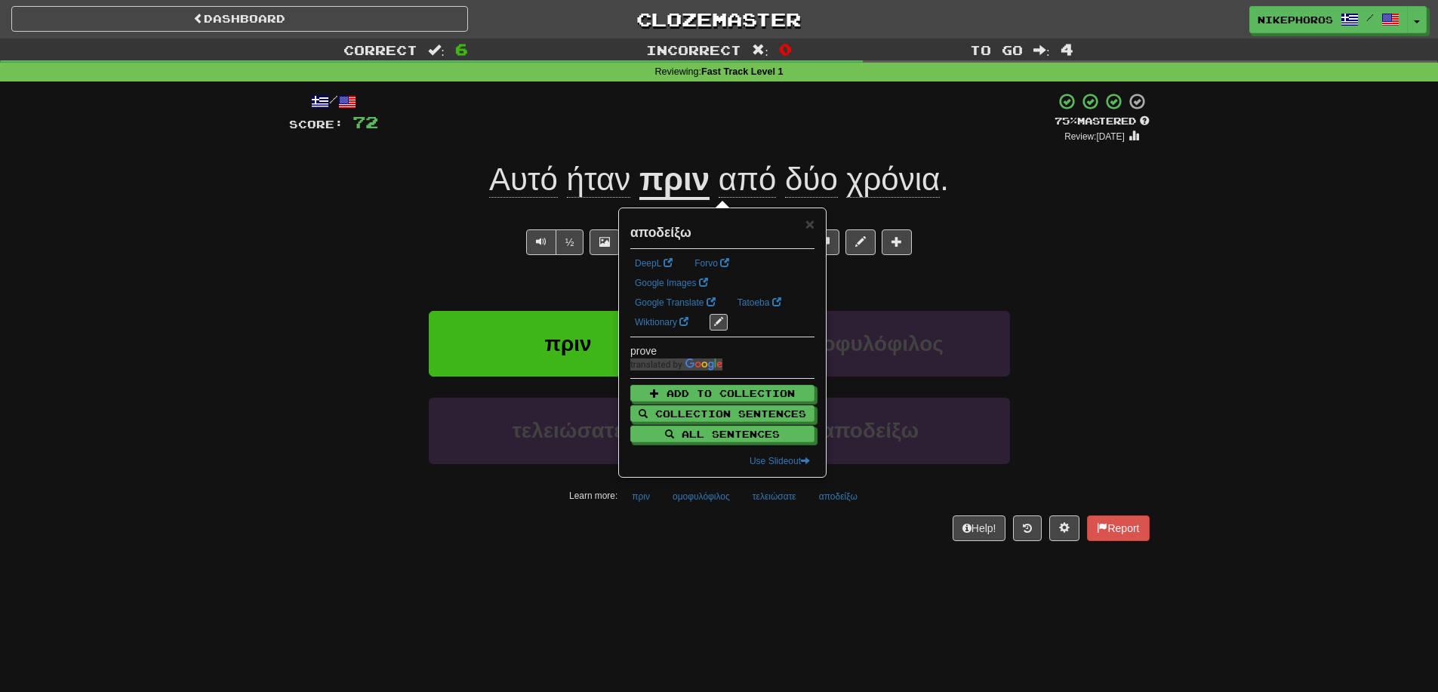
click at [862, 518] on div "Help! Report" at bounding box center [719, 528] width 860 height 26
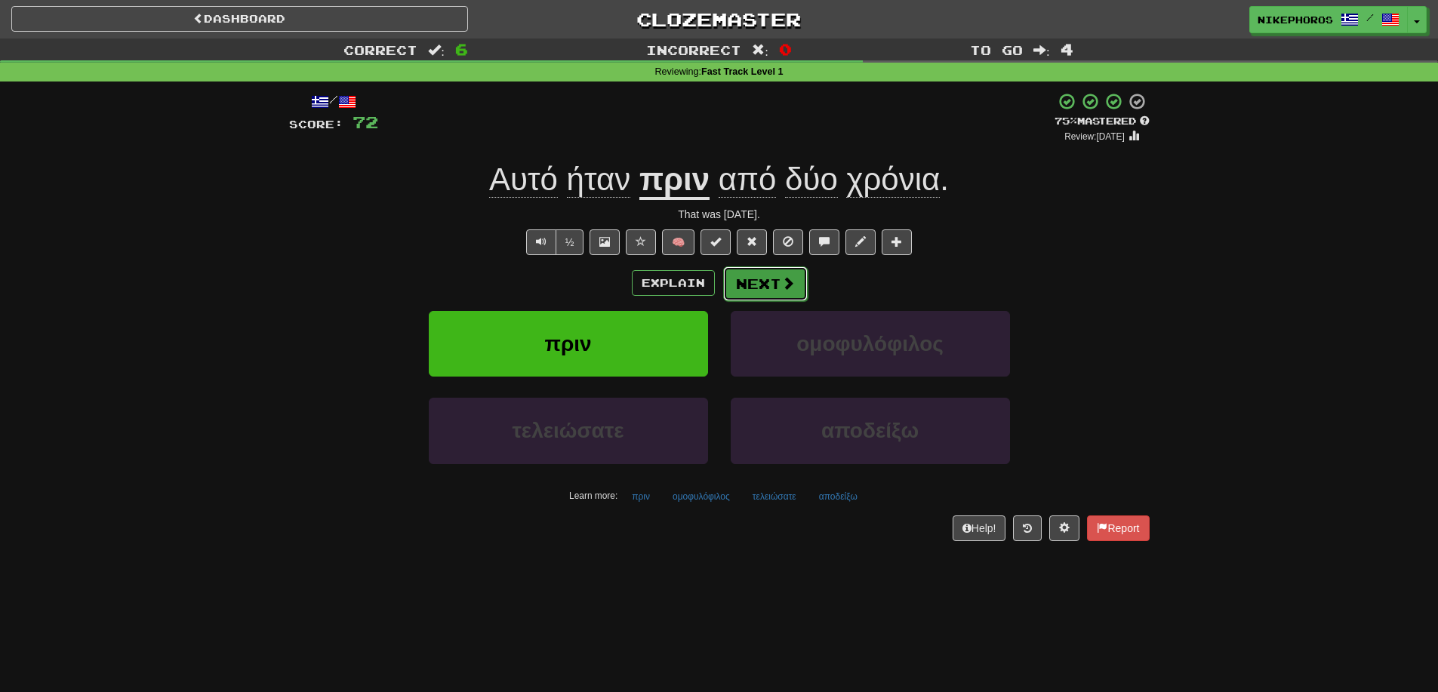
click at [765, 266] on button "Next" at bounding box center [765, 283] width 85 height 35
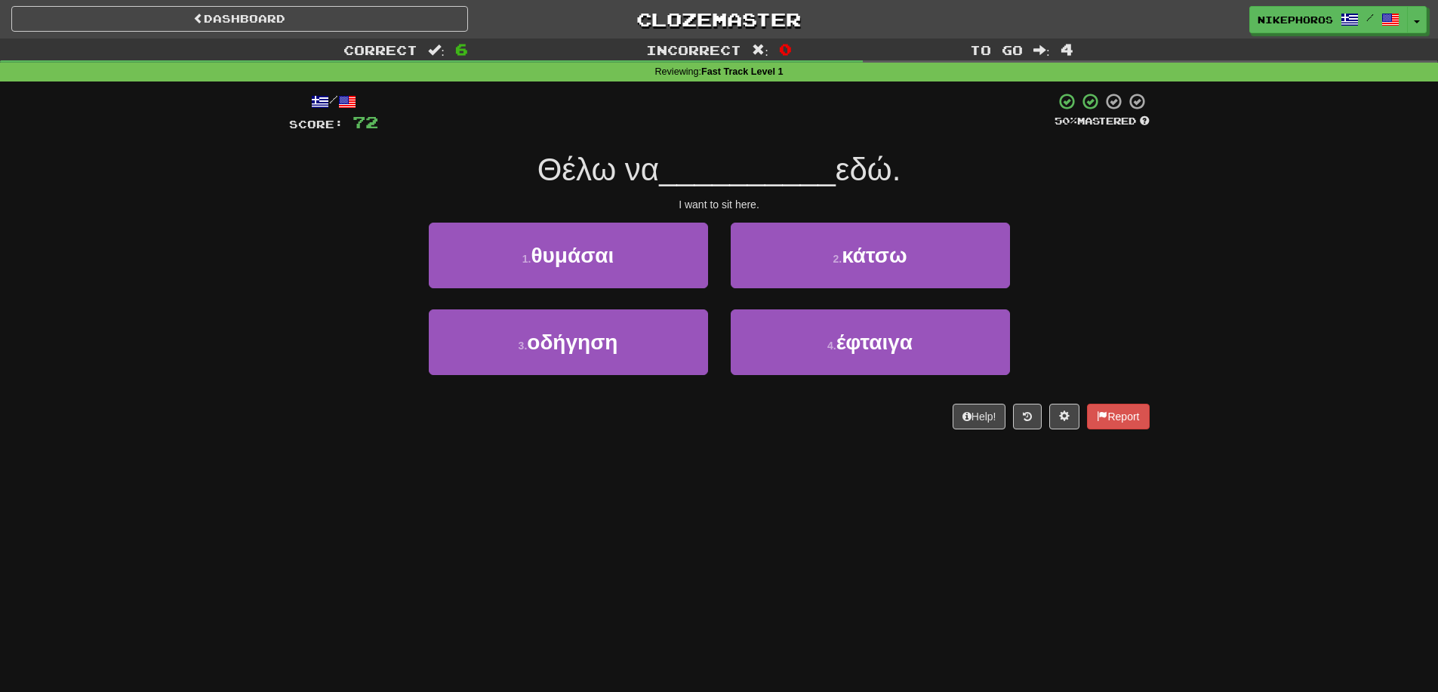
click at [752, 131] on div at bounding box center [716, 113] width 676 height 42
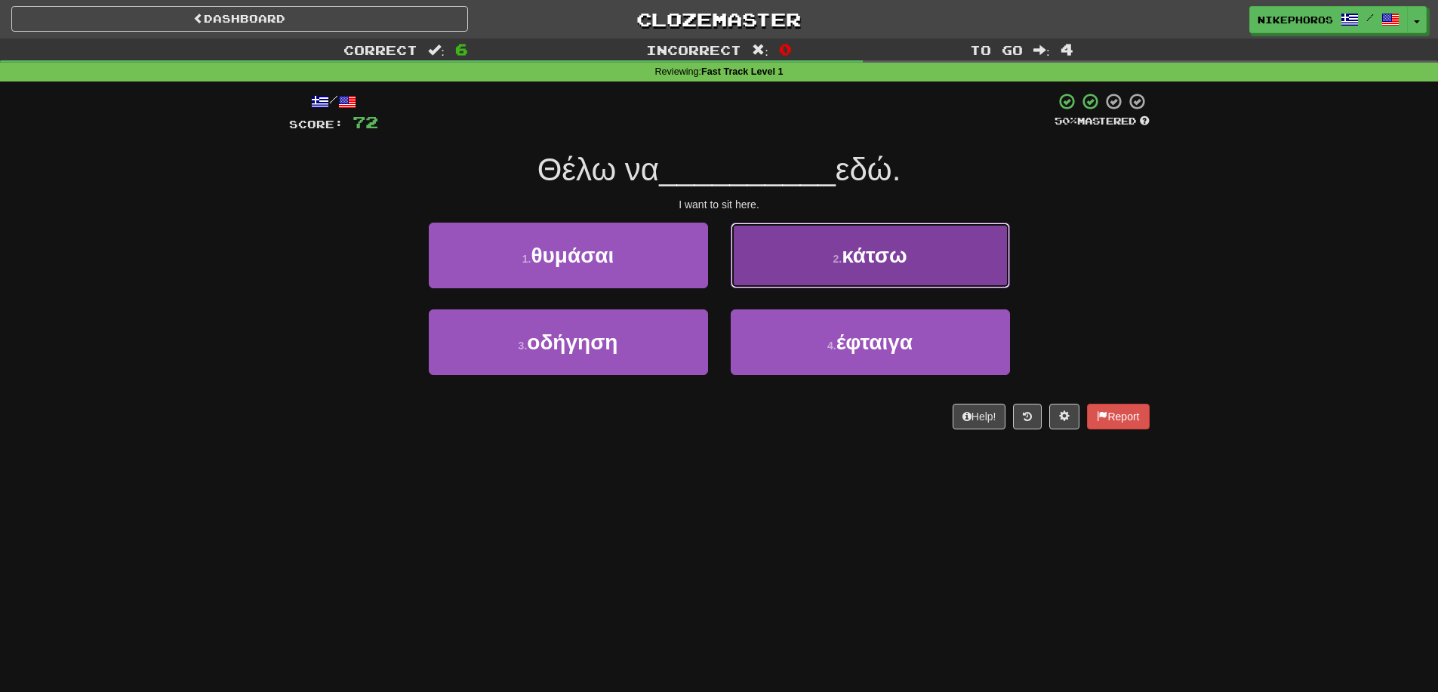
click at [890, 282] on button "2 . κάτσω" at bounding box center [870, 256] width 279 height 66
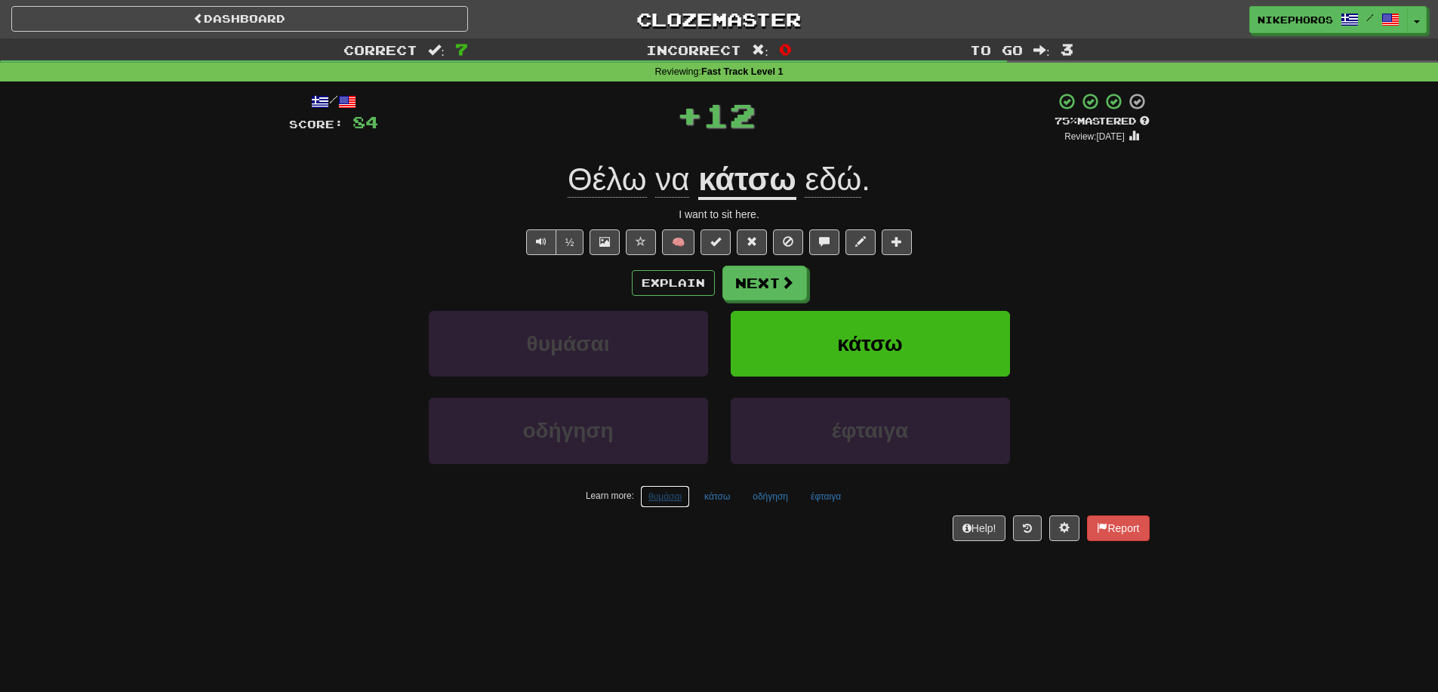
click at [676, 497] on button "θυμάσαι" at bounding box center [665, 496] width 50 height 23
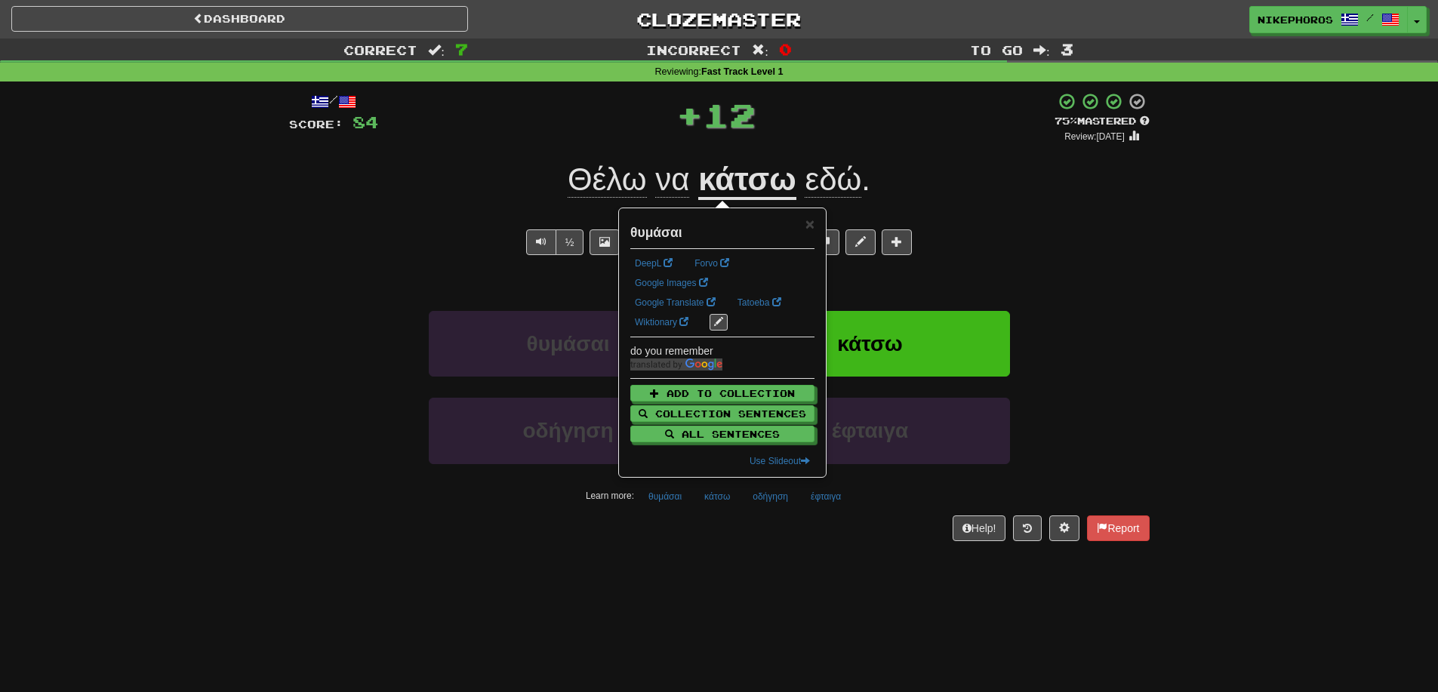
click at [694, 555] on div "/ Score: 84 + 12 75 % Mastered Review: [DATE] Θέλω να κάτσω εδώ . I want to sit…" at bounding box center [719, 322] width 860 height 480
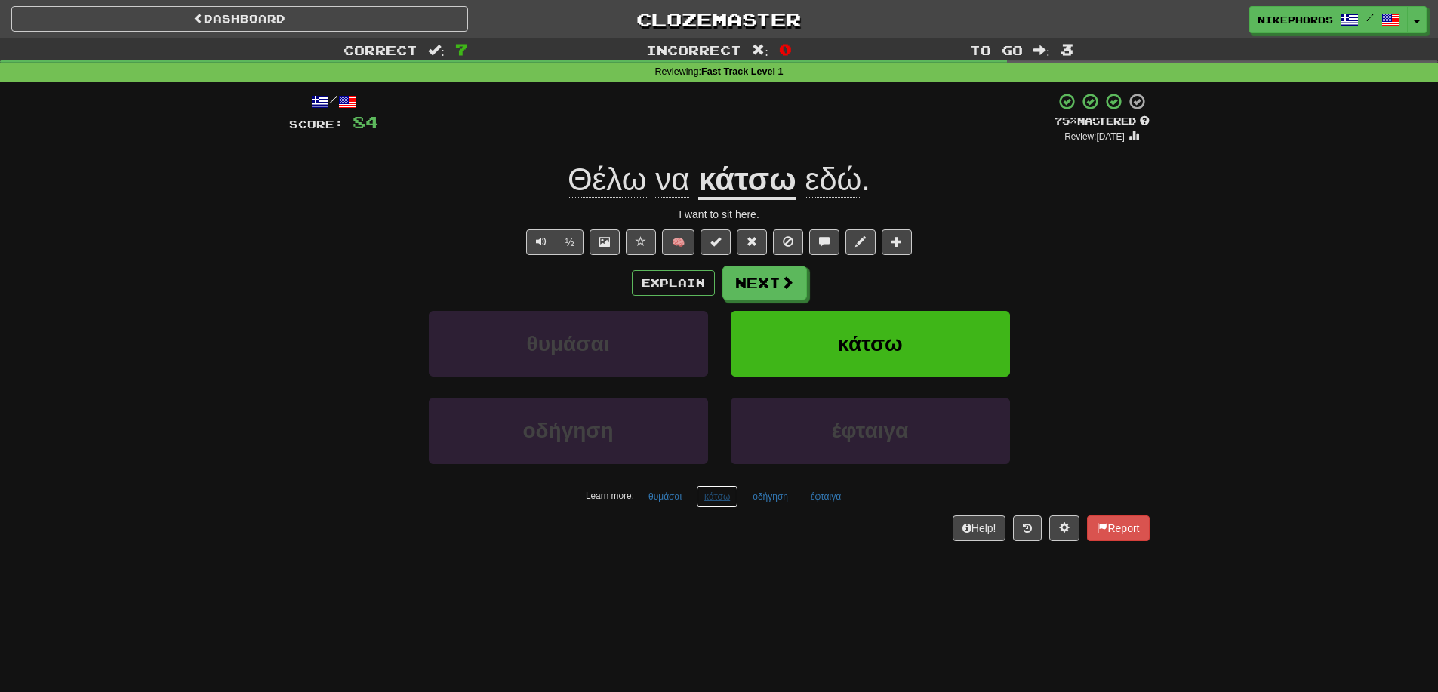
click at [718, 498] on button "κάτσω" at bounding box center [717, 496] width 42 height 23
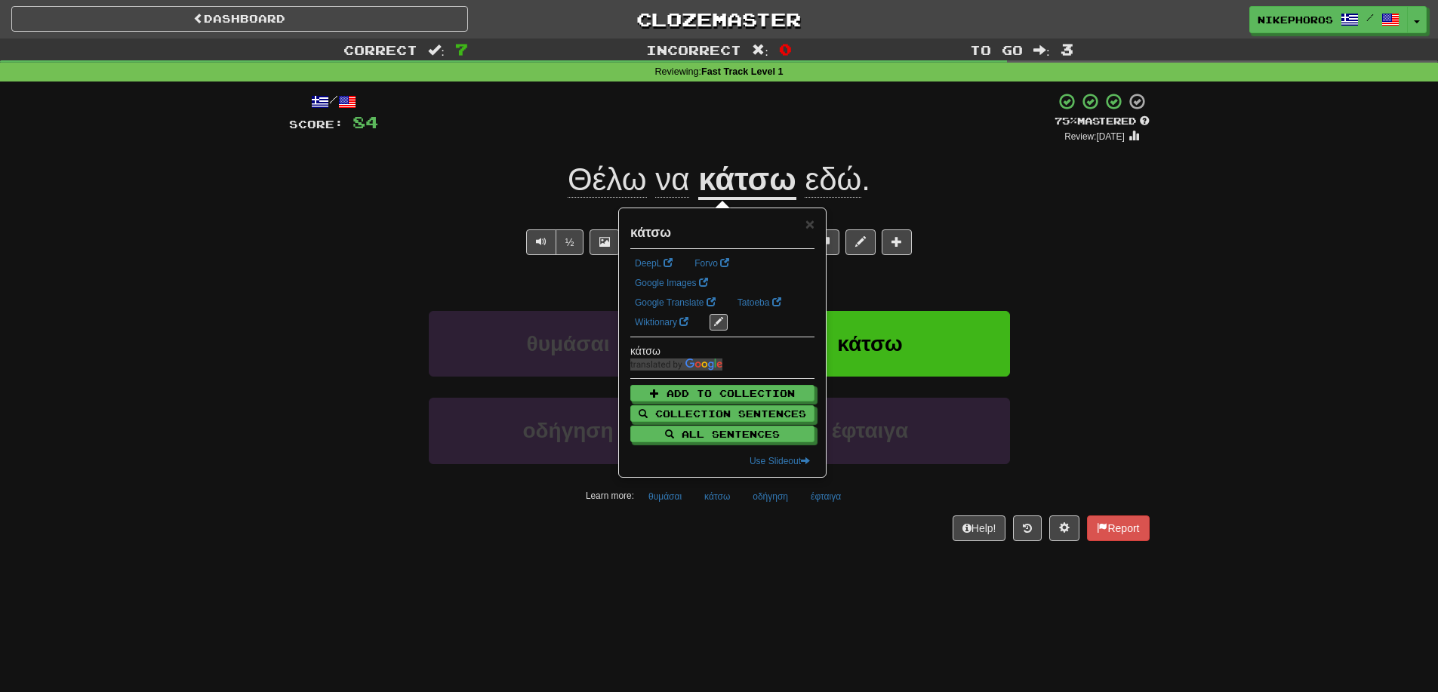
click at [802, 553] on div "/ Score: 84 + 12 75 % Mastered Review: [DATE] Θέλω να κάτσω εδώ . I want to sit…" at bounding box center [719, 322] width 860 height 480
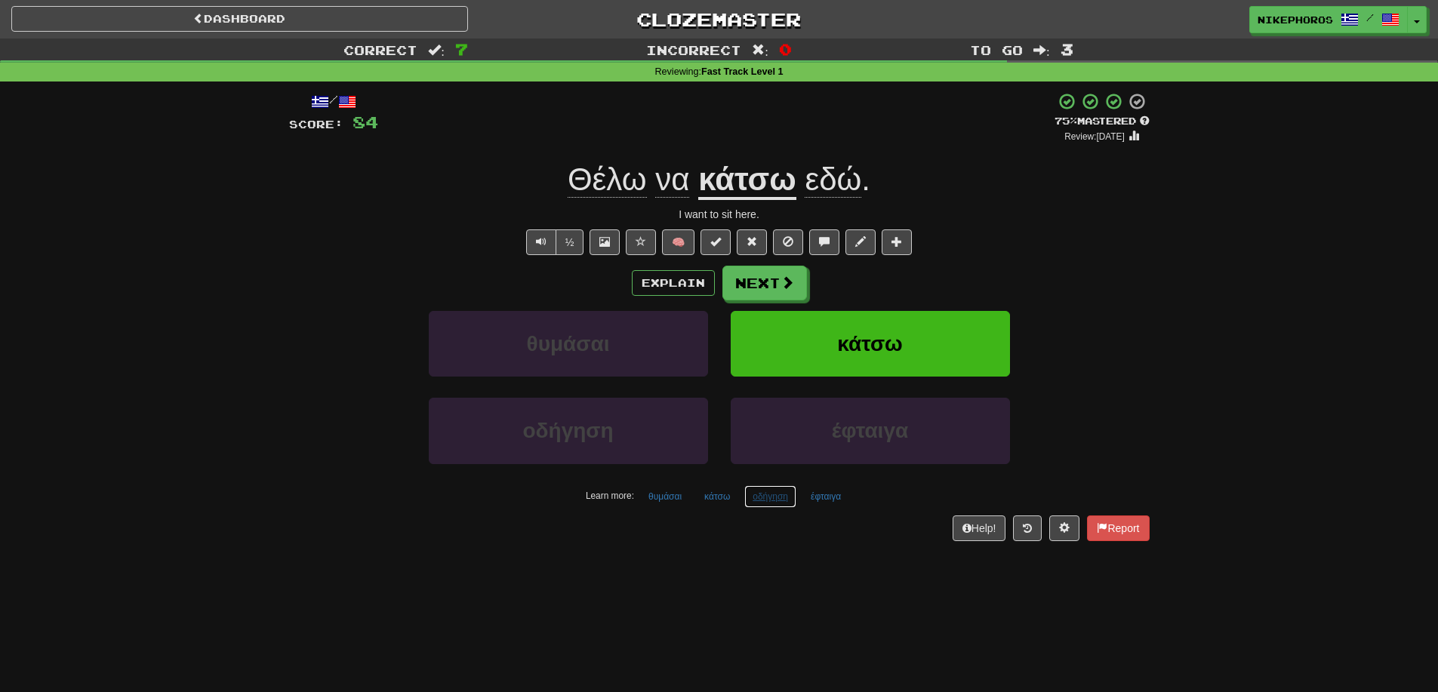
click at [779, 504] on button "οδήγηση" at bounding box center [770, 496] width 52 height 23
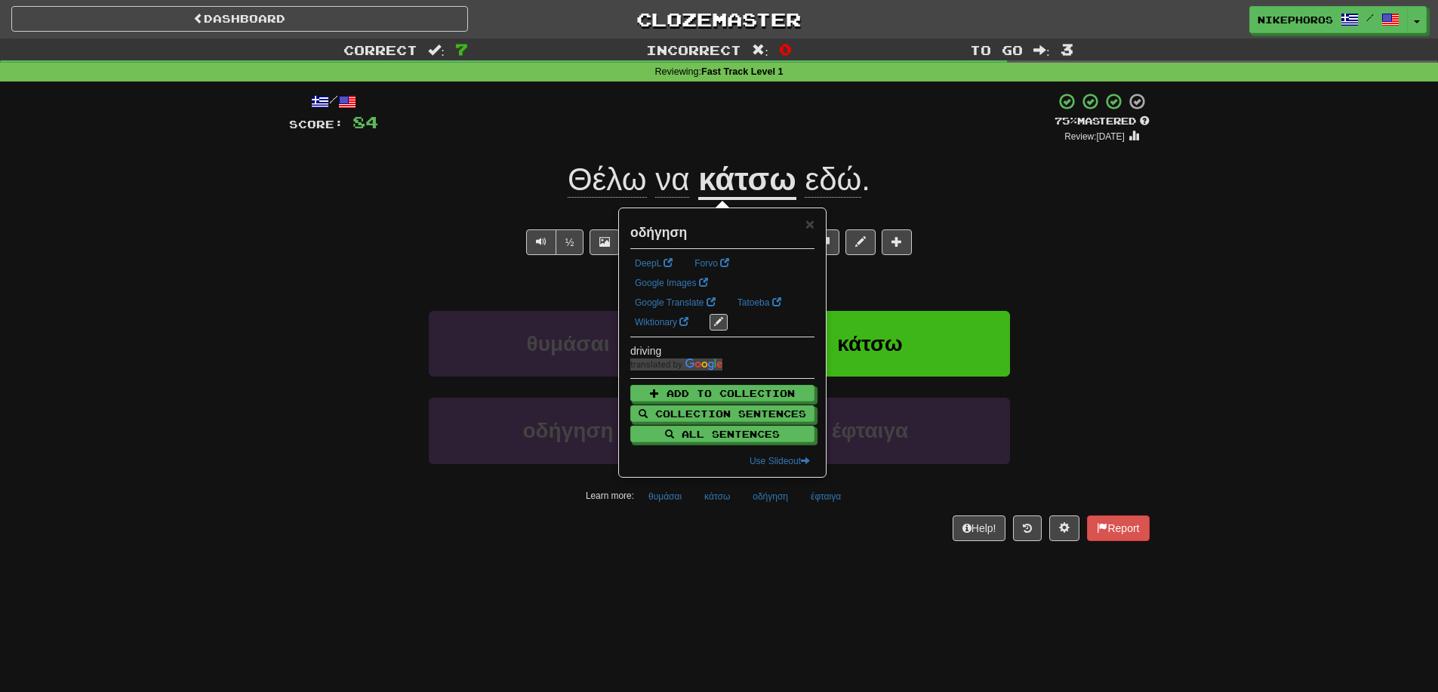
click at [791, 589] on div "Dashboard Clozemaster Nikephoros / Toggle Dropdown Dashboard Leaderboard Activi…" at bounding box center [719, 346] width 1438 height 692
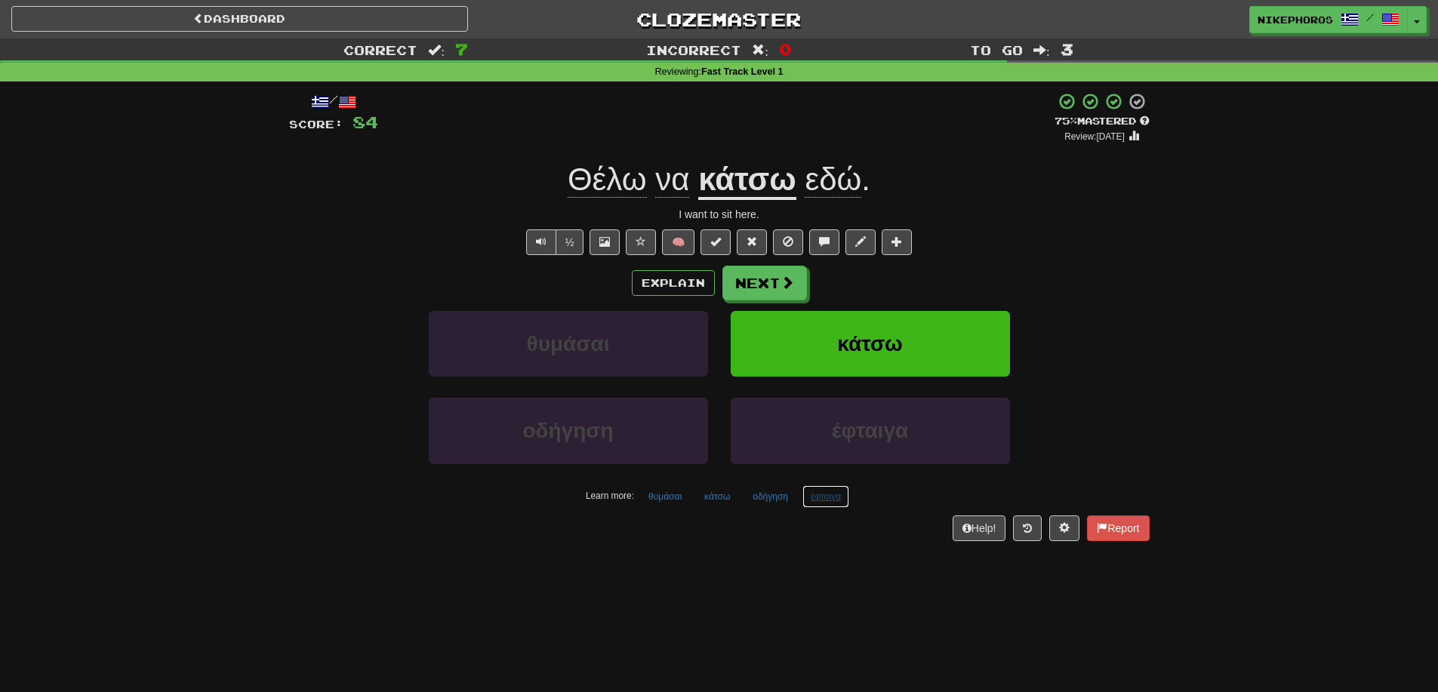
click at [823, 498] on button "έφταιγα" at bounding box center [825, 496] width 47 height 23
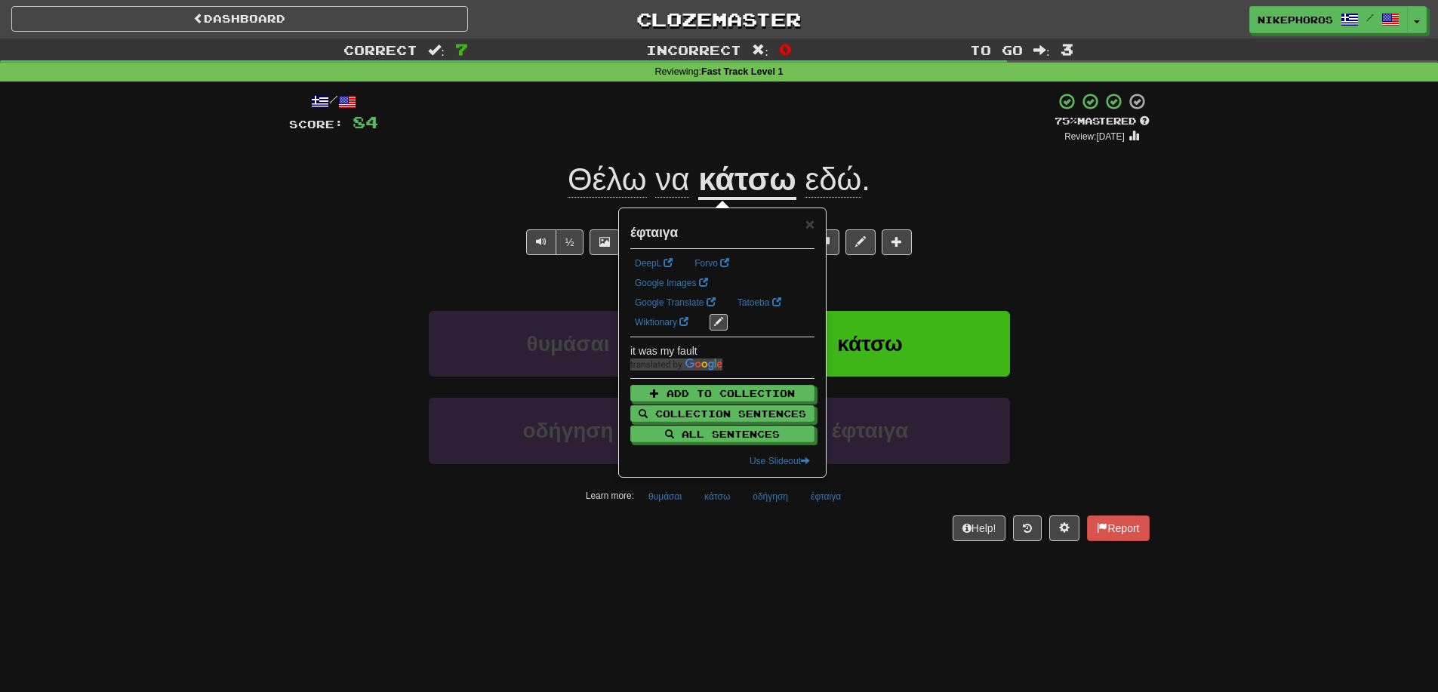
click at [847, 586] on div "Dashboard Clozemaster Nikephoros / Toggle Dropdown Dashboard Leaderboard Activi…" at bounding box center [719, 346] width 1438 height 692
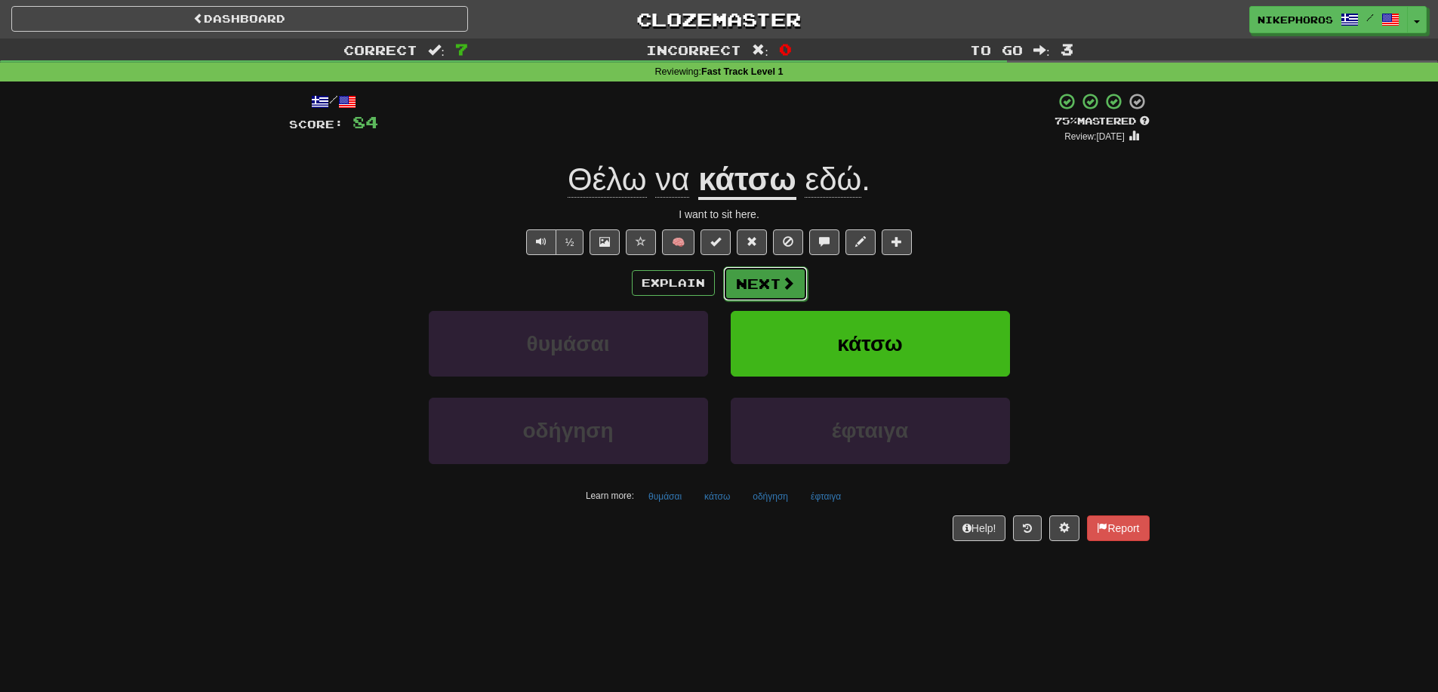
click at [731, 294] on button "Next" at bounding box center [765, 283] width 85 height 35
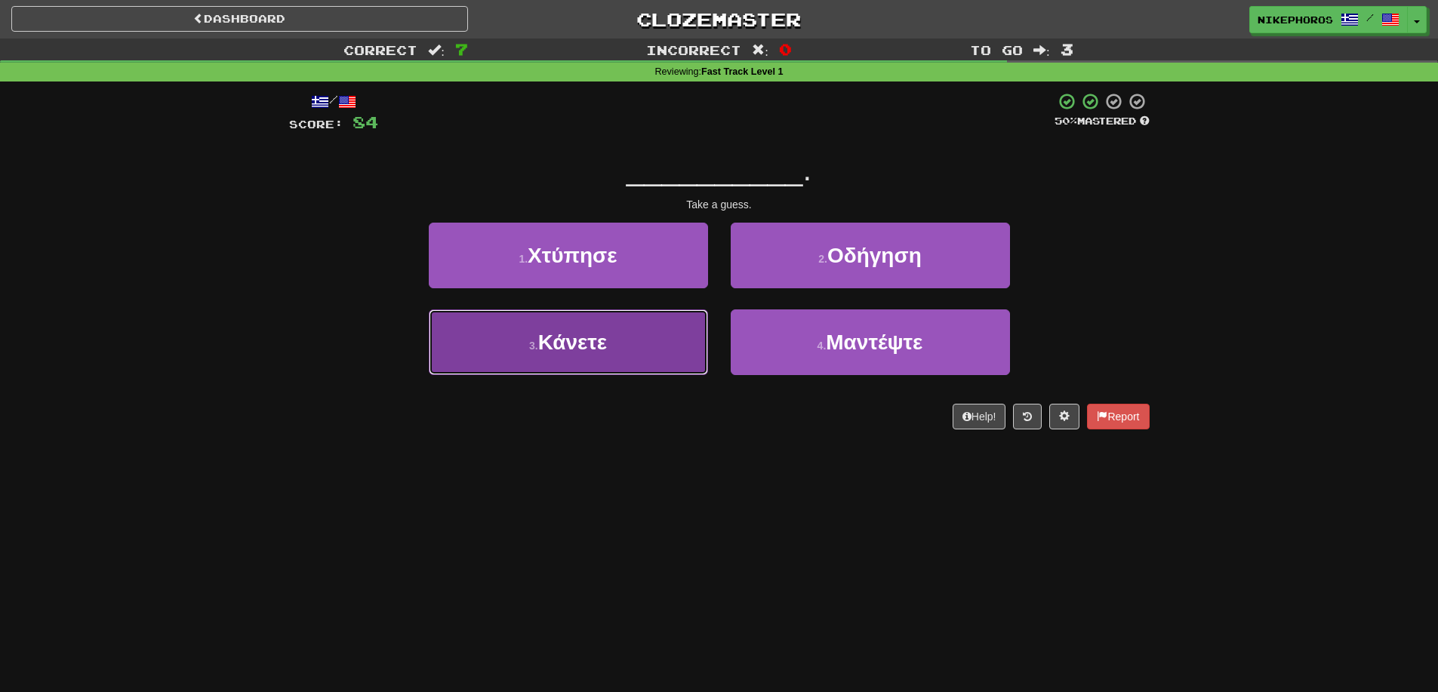
click at [603, 350] on span "Κάνετε" at bounding box center [572, 342] width 69 height 23
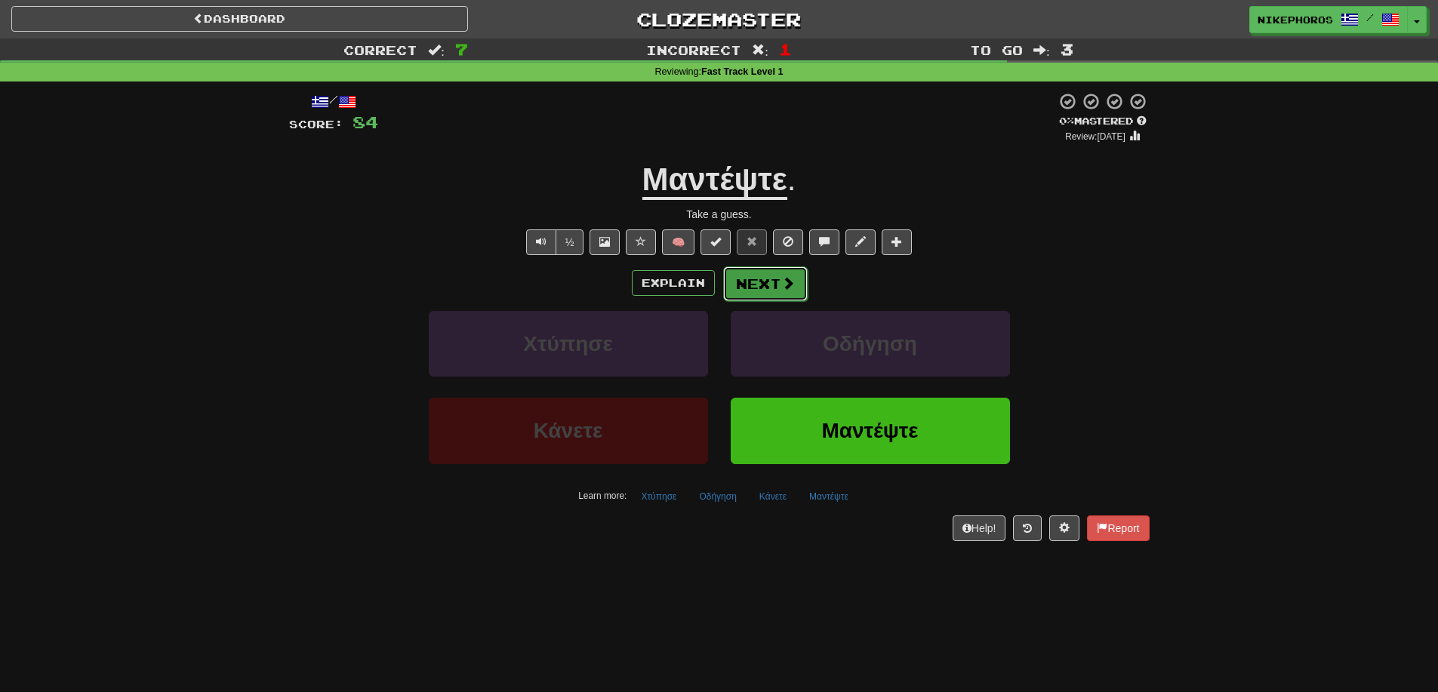
click at [770, 279] on button "Next" at bounding box center [765, 283] width 85 height 35
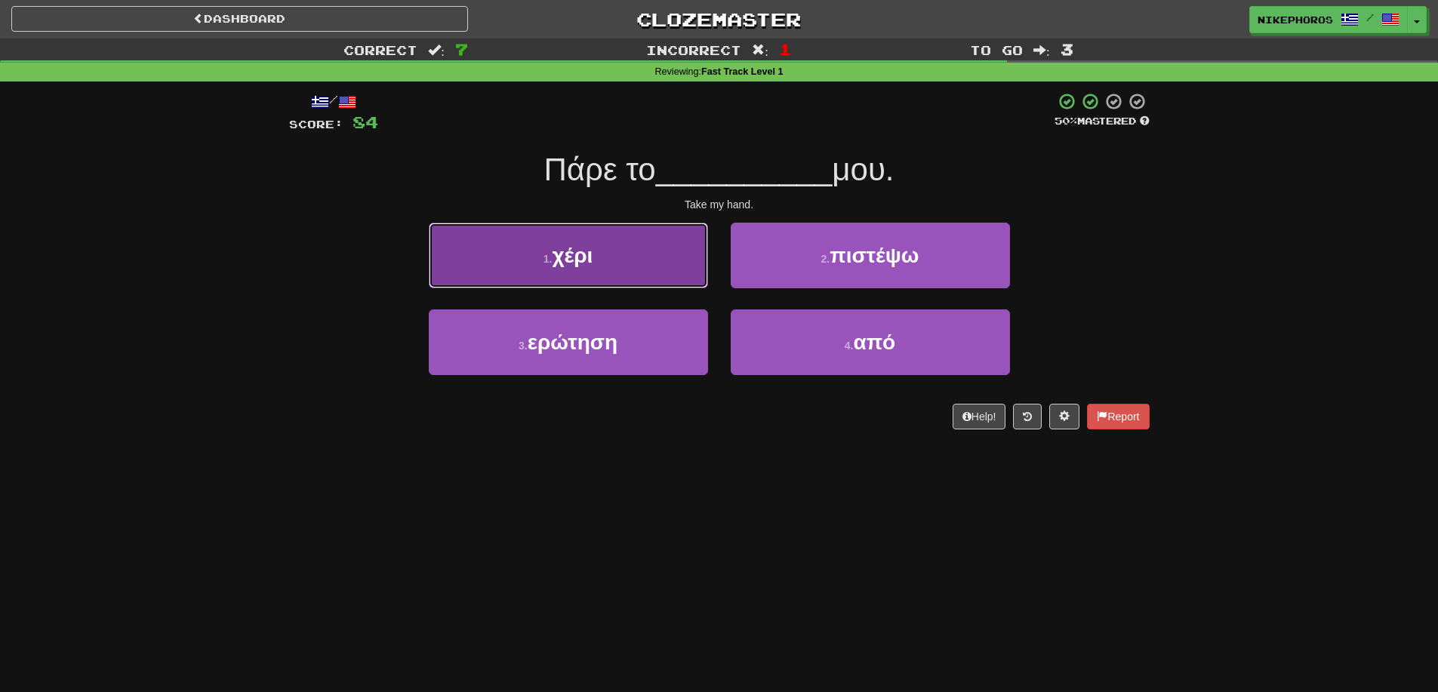
click at [682, 254] on button "1 . χέρι" at bounding box center [568, 256] width 279 height 66
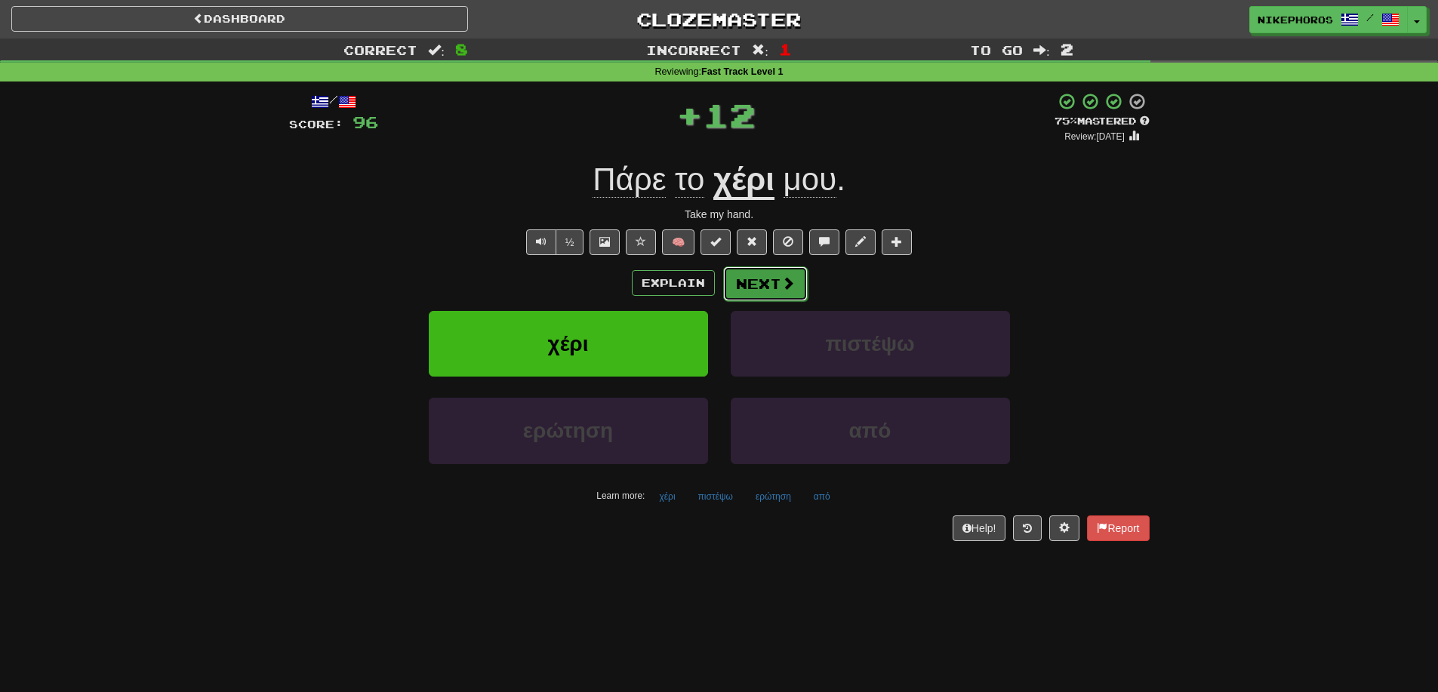
click at [768, 296] on button "Next" at bounding box center [765, 283] width 85 height 35
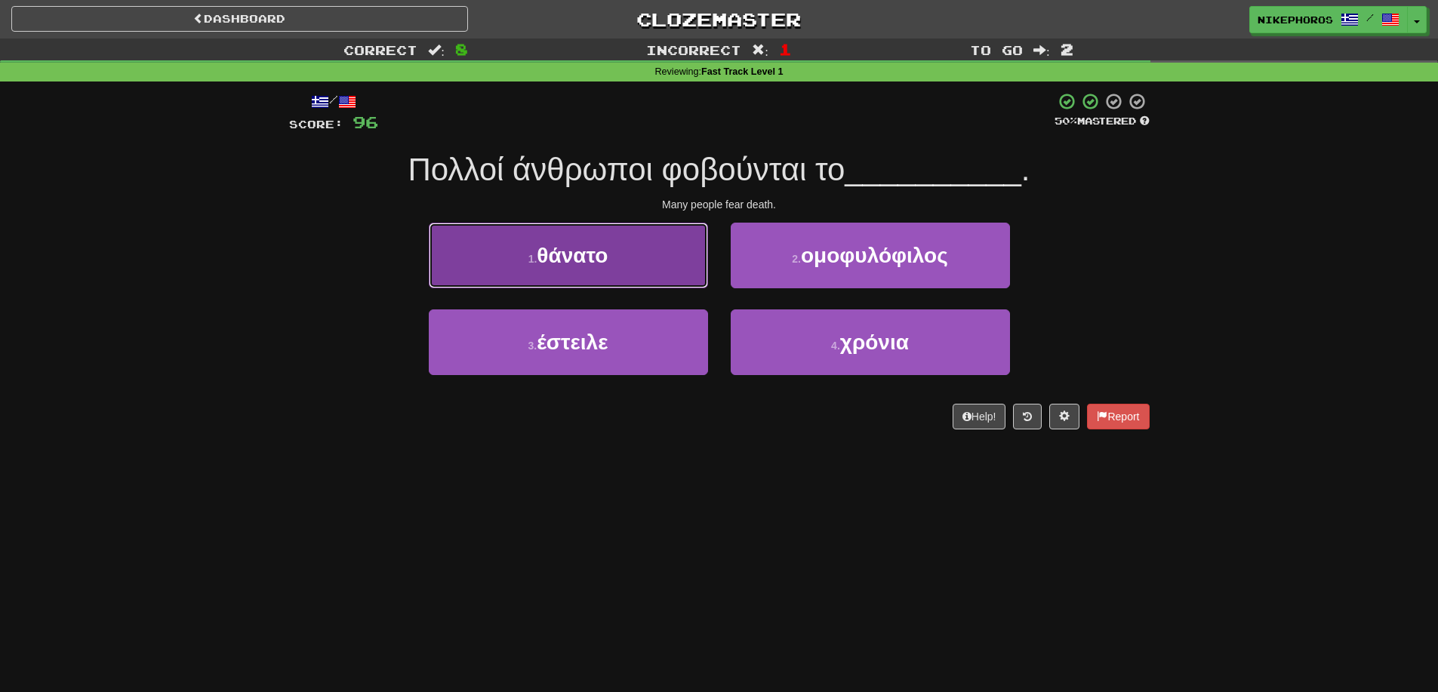
click at [620, 242] on button "1 . θάνατο" at bounding box center [568, 256] width 279 height 66
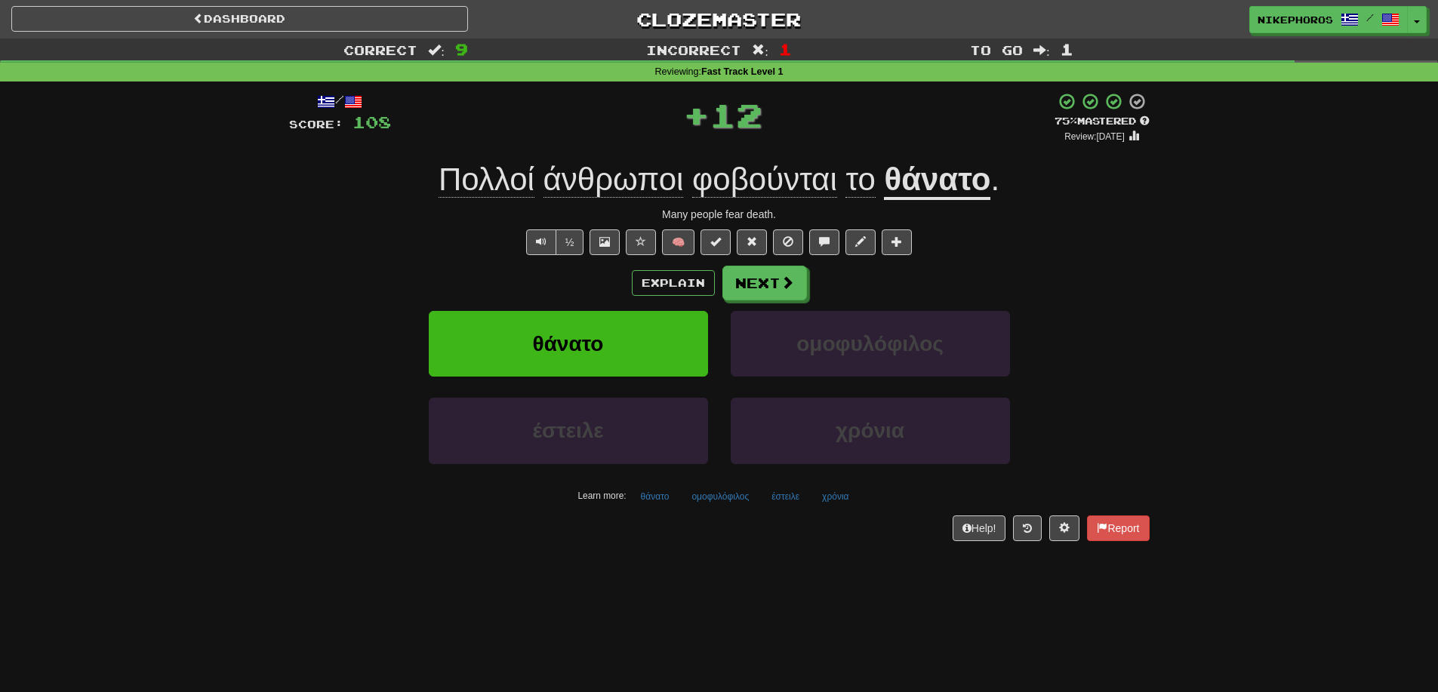
click at [767, 260] on div "/ Score: 108 + 12 75 % Mastered Review: [DATE] Πολλοί άνθρωποι φοβούνται το θάν…" at bounding box center [719, 316] width 860 height 448
click at [767, 272] on button "Next" at bounding box center [765, 283] width 85 height 35
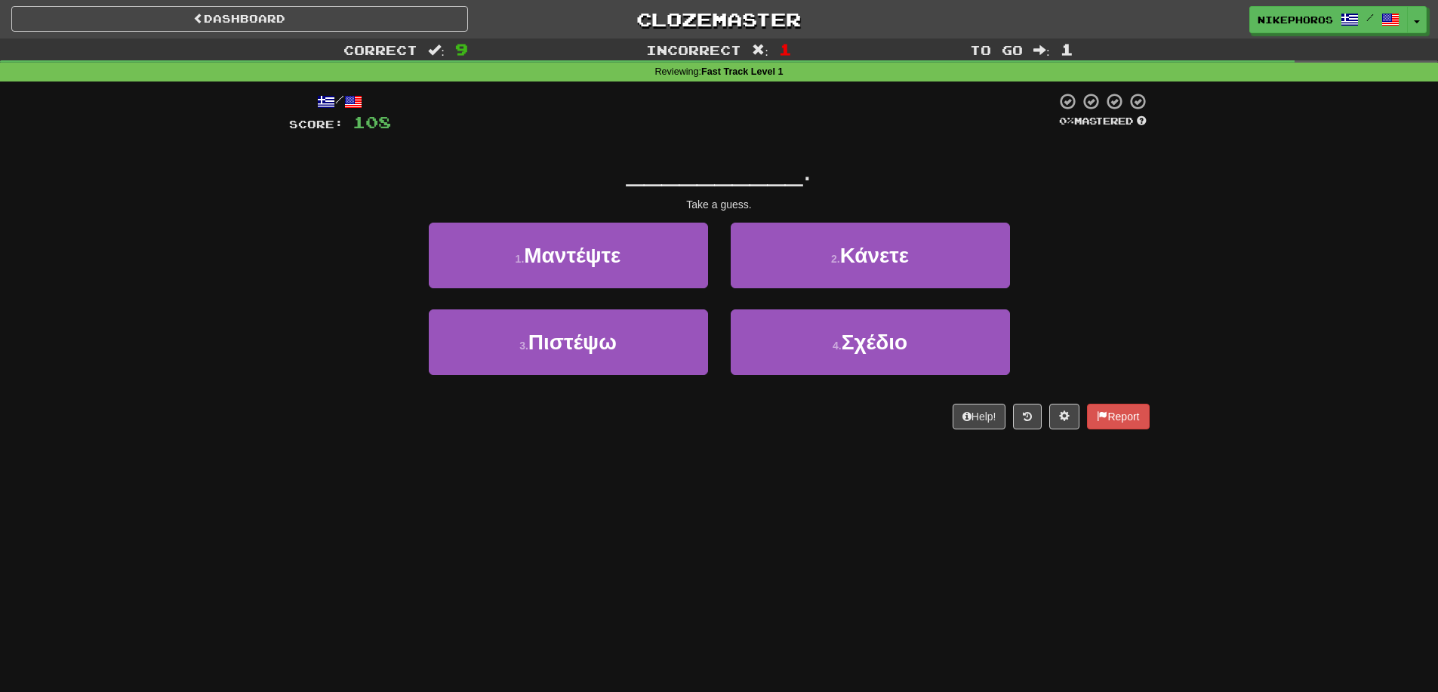
click at [741, 134] on div at bounding box center [723, 113] width 665 height 42
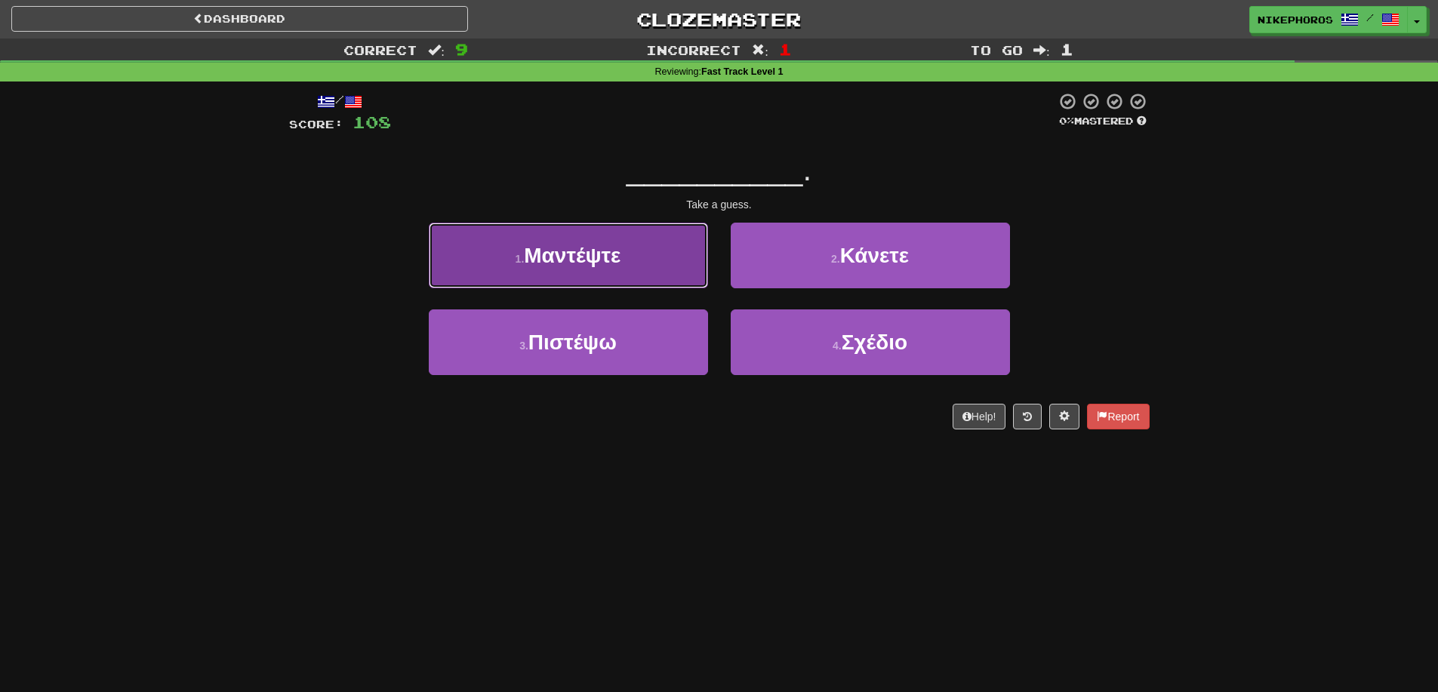
click at [620, 267] on button "1 . Μαντέψτε" at bounding box center [568, 256] width 279 height 66
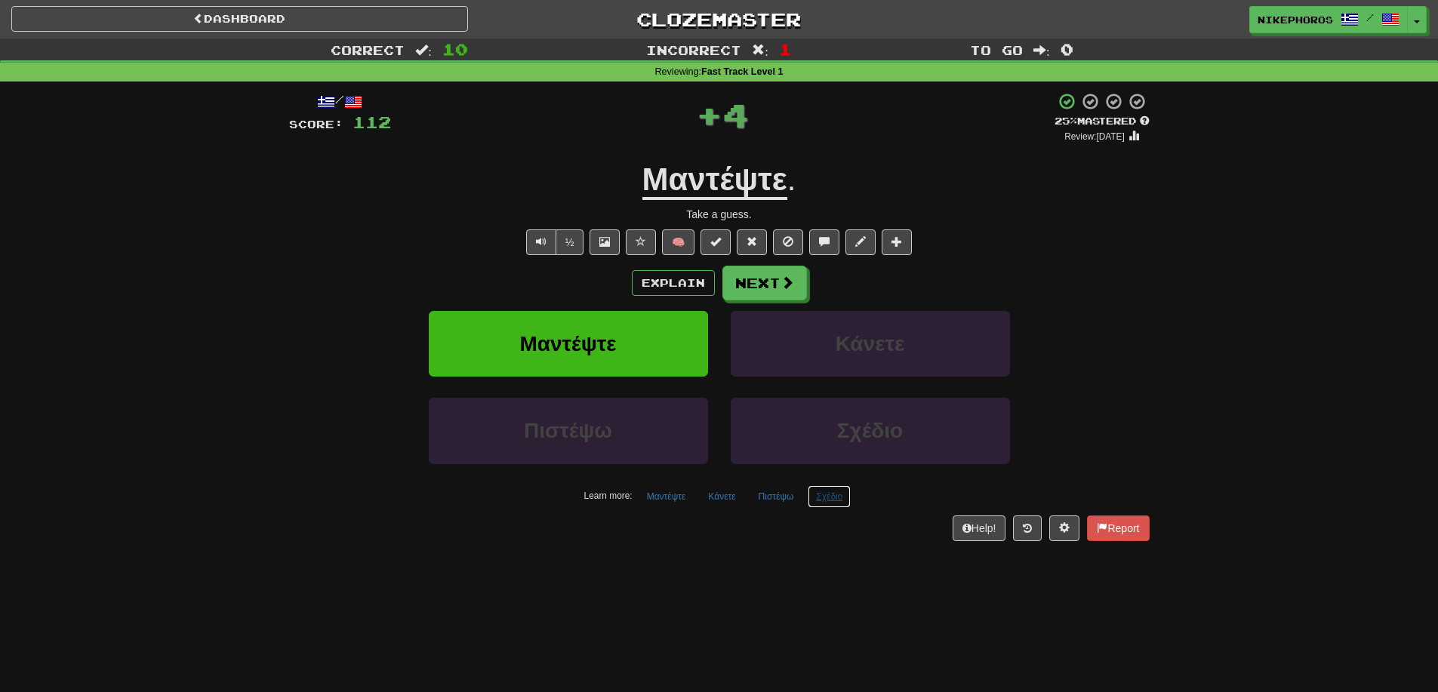
drag, startPoint x: 814, startPoint y: 491, endPoint x: 821, endPoint y: 509, distance: 19.6
click at [814, 491] on button "Σχέδιο" at bounding box center [829, 496] width 43 height 23
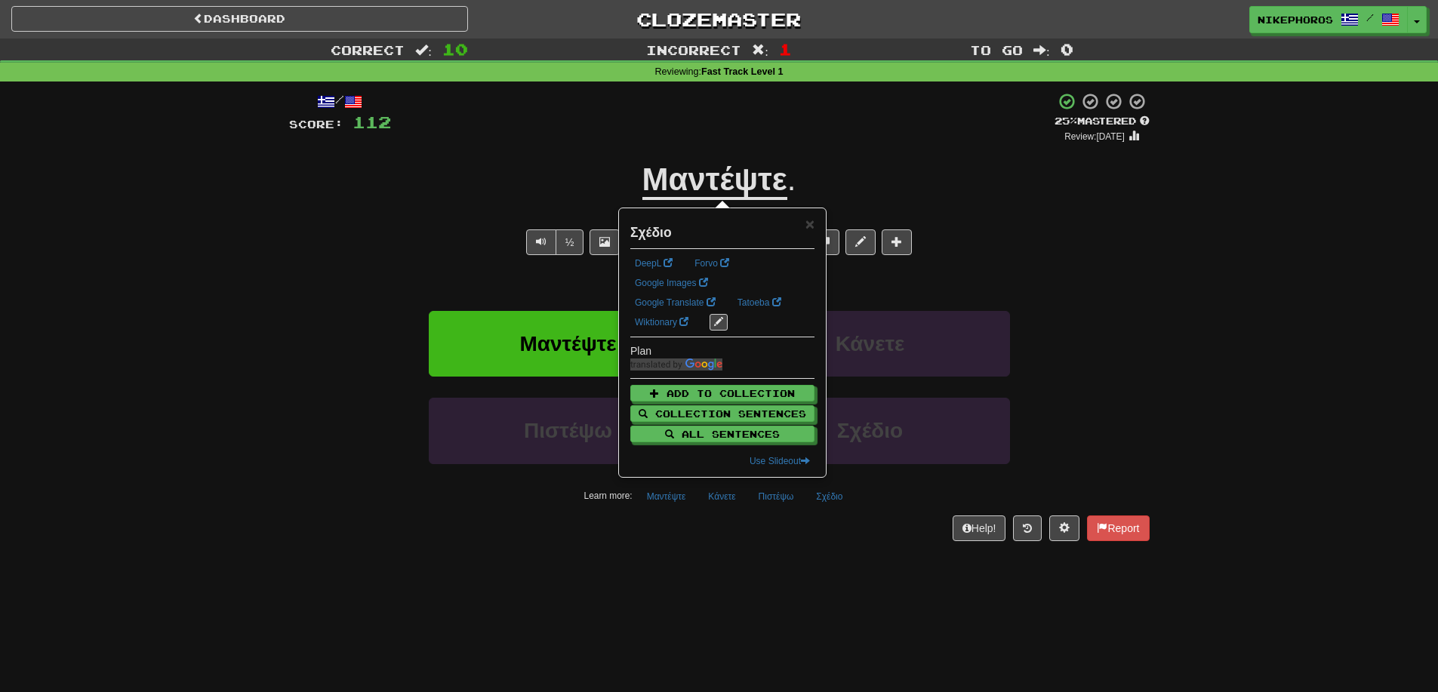
drag, startPoint x: 826, startPoint y: 555, endPoint x: 803, endPoint y: 494, distance: 65.2
click at [823, 553] on div "/ Score: 112 + 4 25 % Mastered Review: [DATE] Μαντέψτε . Take a guess. ½ 🧠 Expl…" at bounding box center [719, 322] width 860 height 480
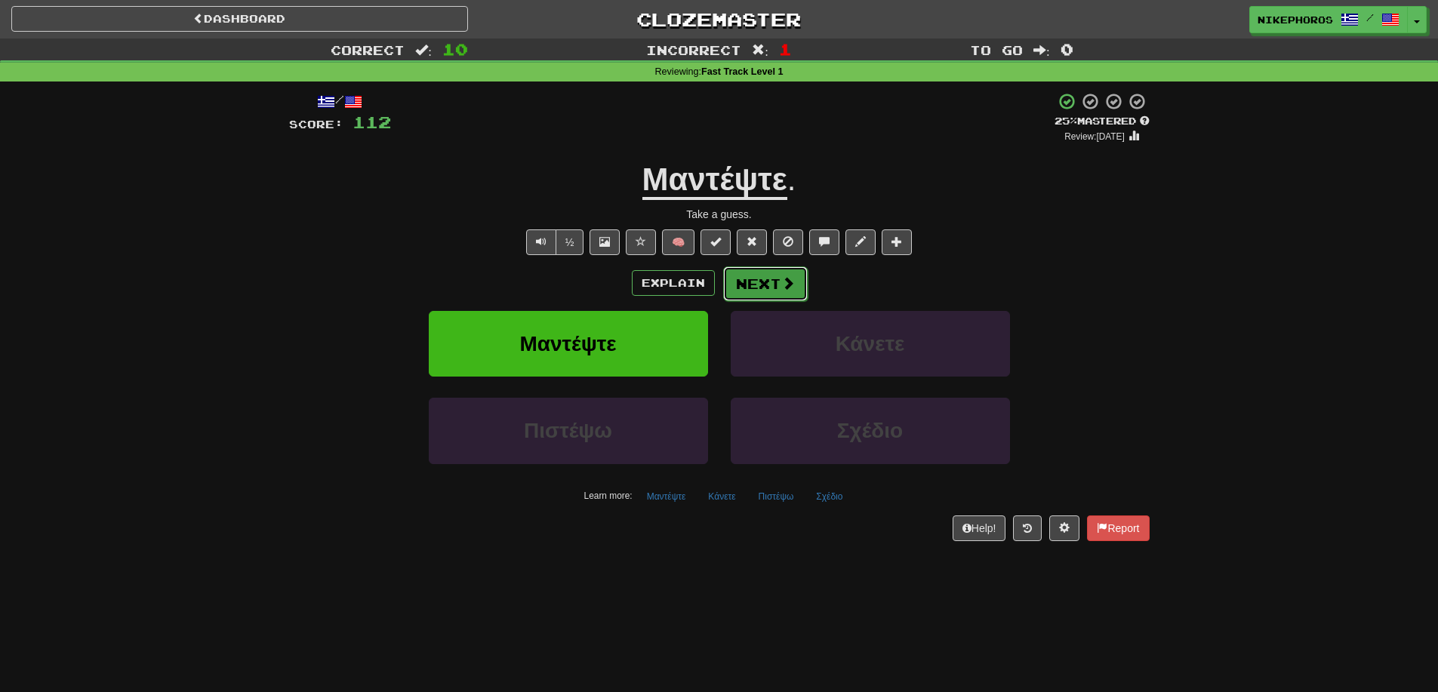
click at [755, 269] on button "Next" at bounding box center [765, 283] width 85 height 35
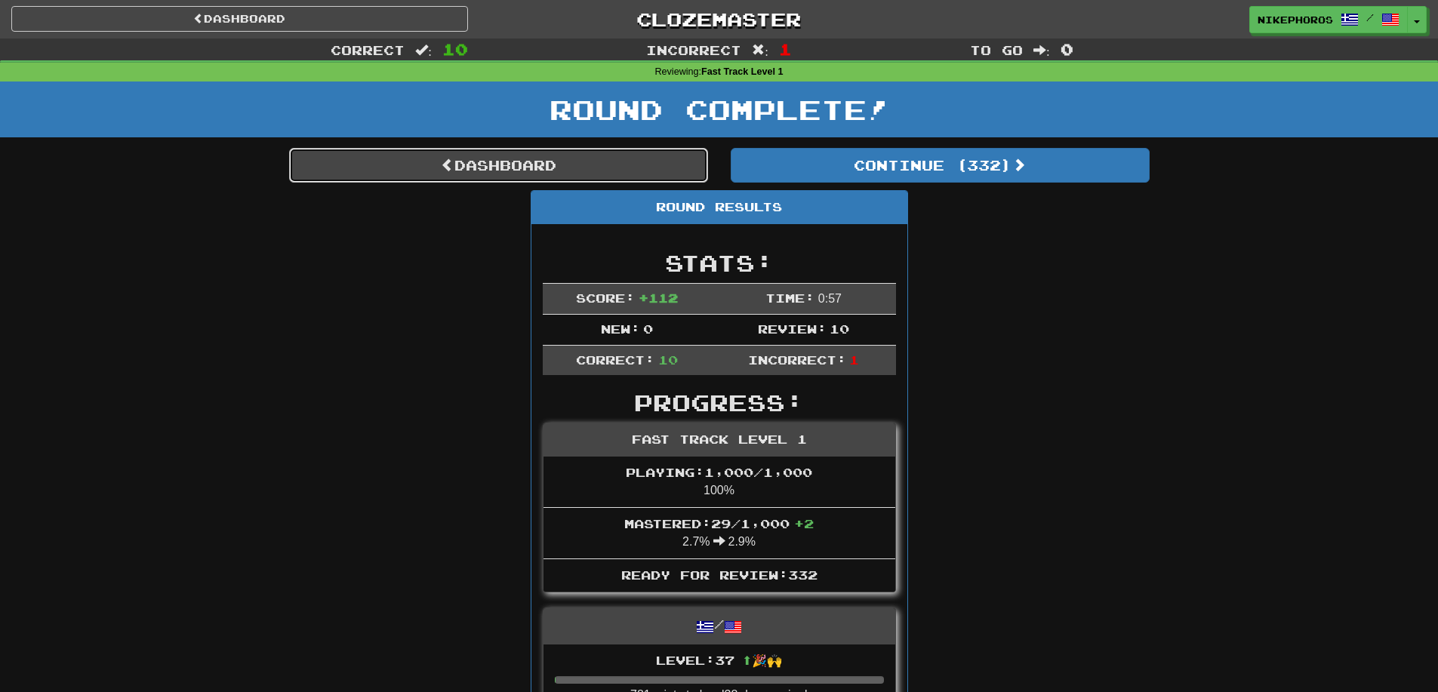
click at [684, 169] on link "Dashboard" at bounding box center [498, 165] width 419 height 35
